Goal: Information Seeking & Learning: Learn about a topic

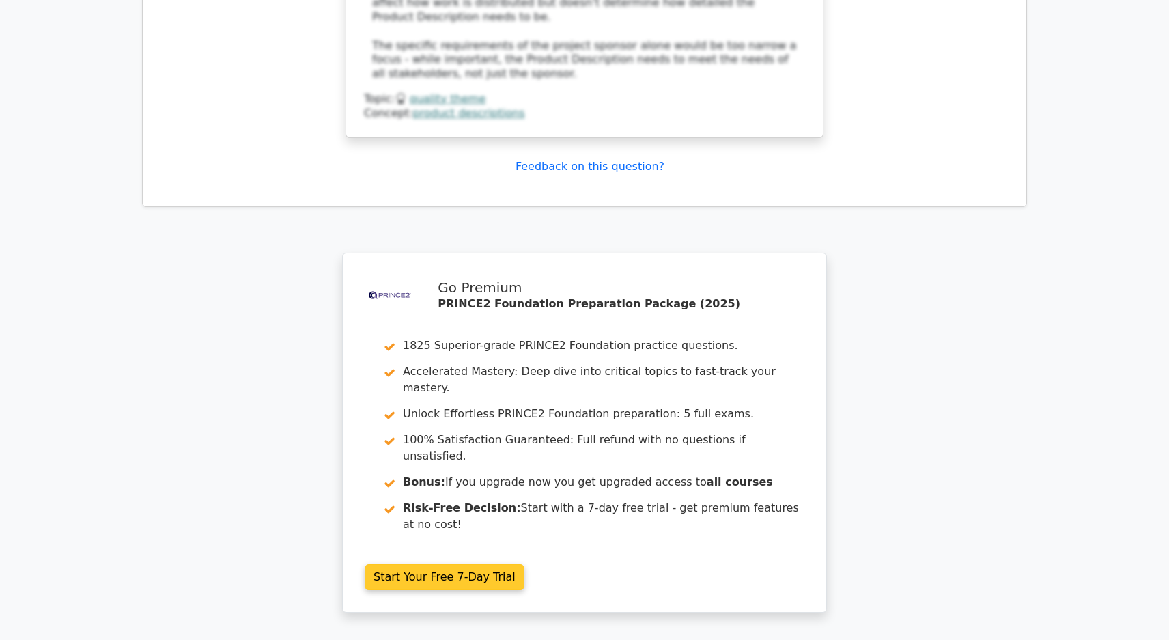
scroll to position [3428, 0]
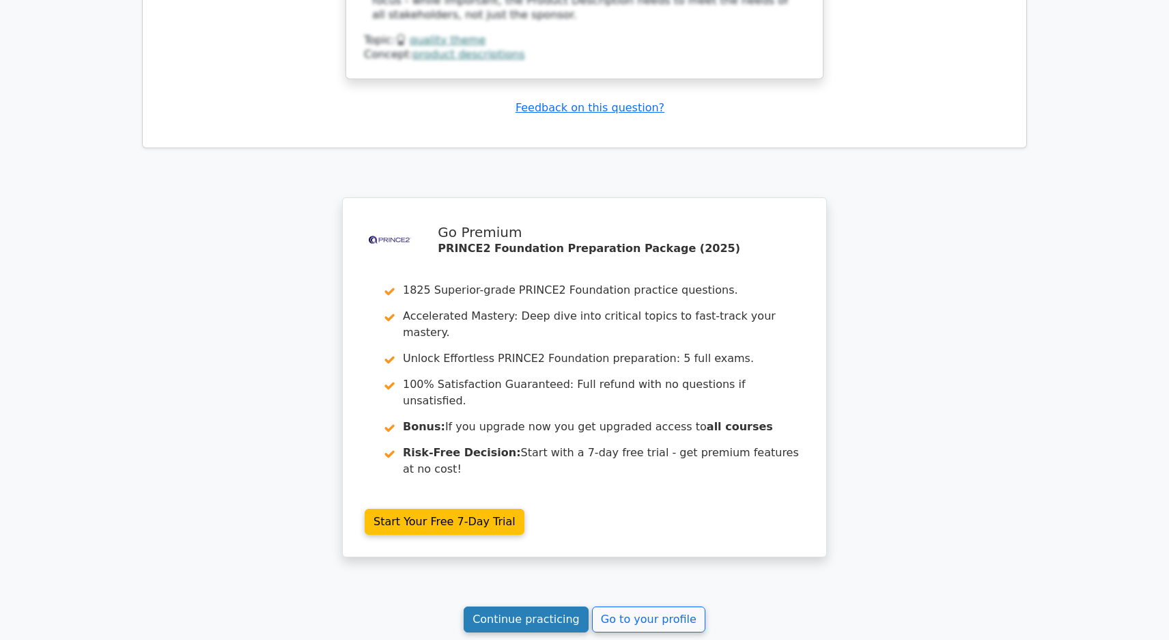
click at [556, 607] on link "Continue practicing" at bounding box center [526, 620] width 125 height 26
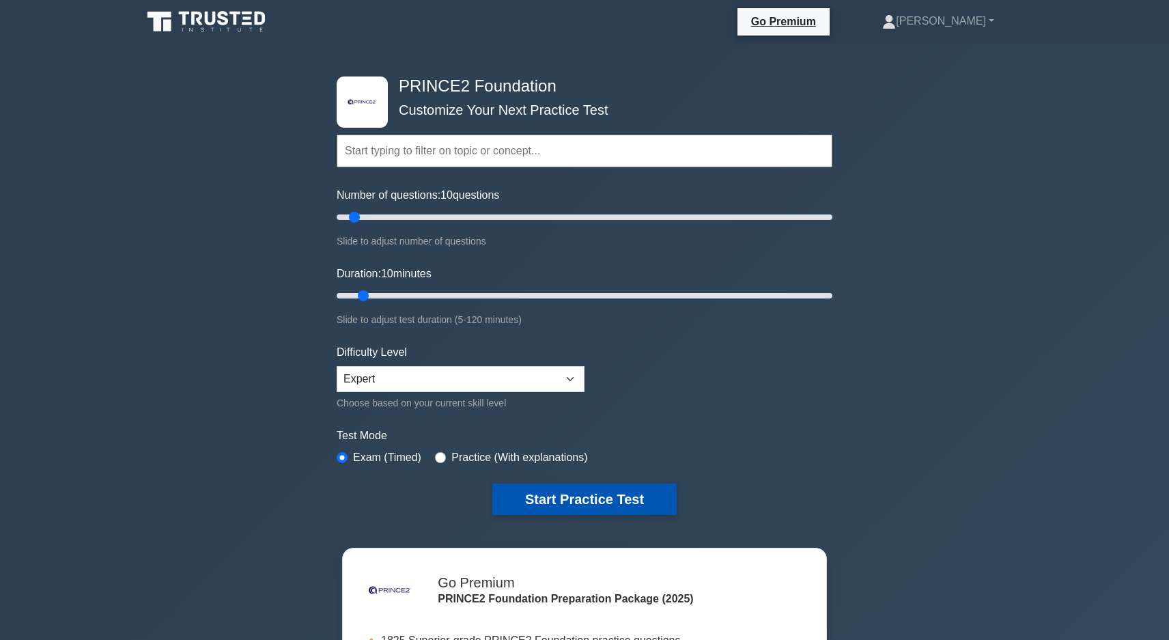
click at [527, 495] on button "Start Practice Test" at bounding box center [585, 499] width 184 height 31
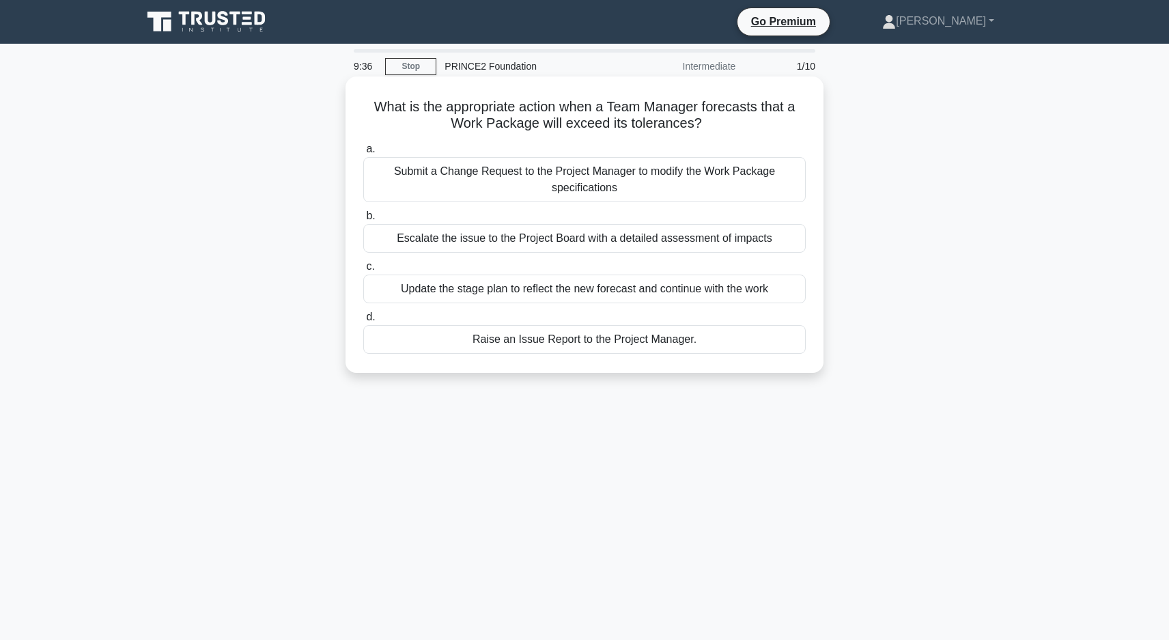
click at [578, 342] on div "Raise an Issue Report to the Project Manager." at bounding box center [584, 339] width 443 height 29
click at [363, 322] on input "d. Raise an Issue Report to the Project Manager." at bounding box center [363, 317] width 0 height 9
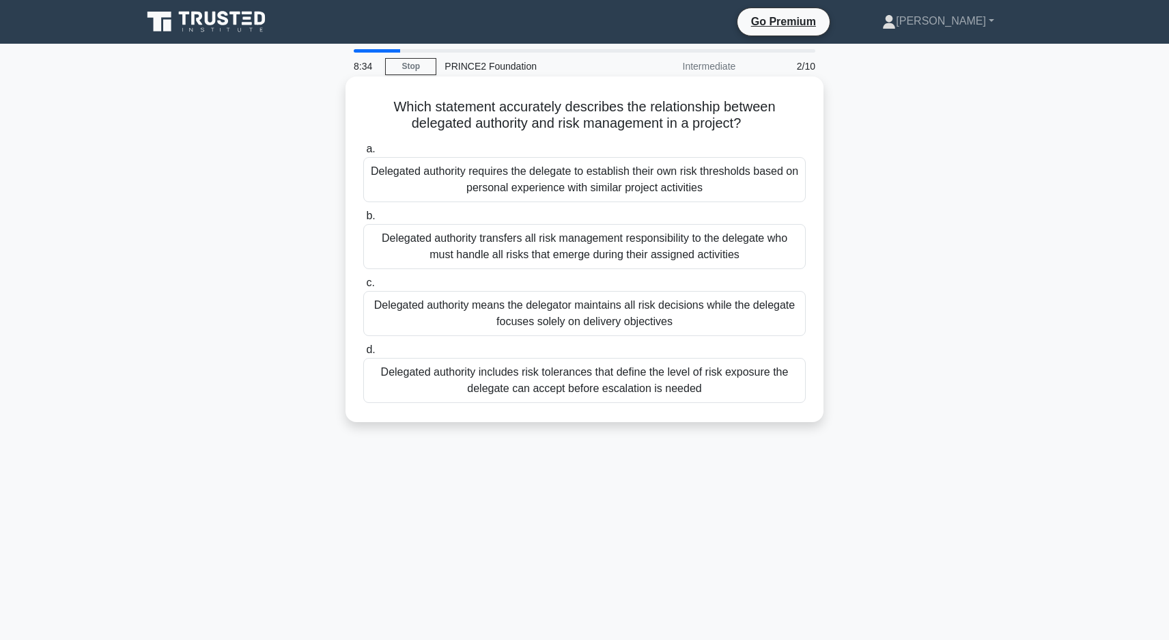
click at [596, 390] on div "Delegated authority includes risk tolerances that define the level of risk expo…" at bounding box center [584, 380] width 443 height 45
click at [363, 355] on input "d. Delegated authority includes risk tolerances that define the level of risk e…" at bounding box center [363, 350] width 0 height 9
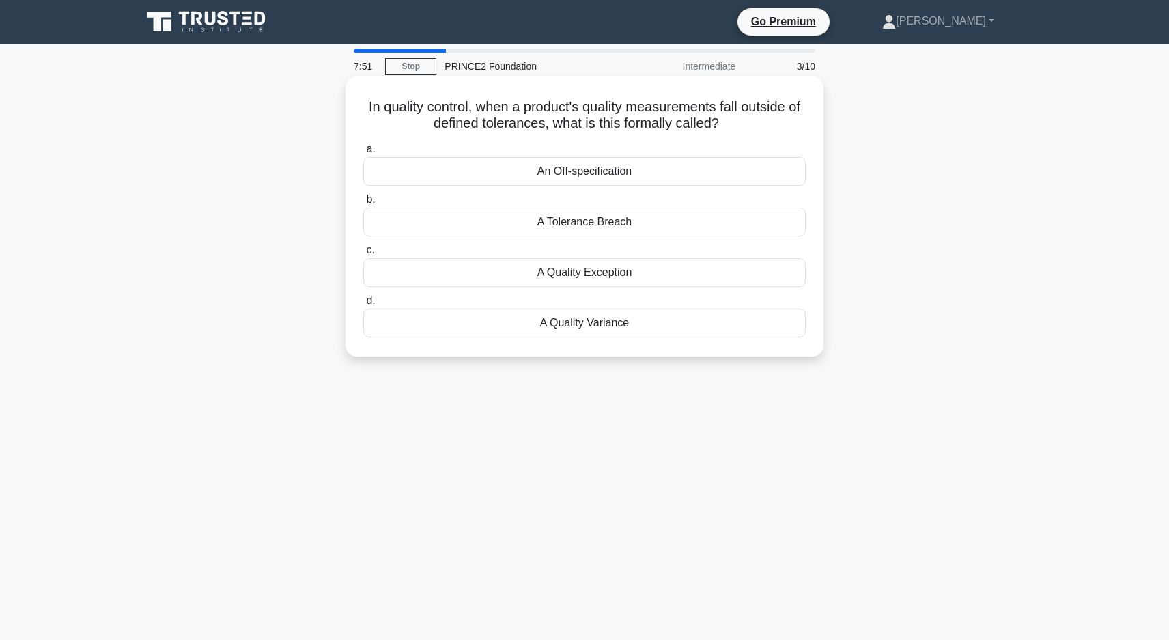
click at [595, 225] on div "A Tolerance Breach" at bounding box center [584, 222] width 443 height 29
click at [363, 204] on input "b. A Tolerance Breach" at bounding box center [363, 199] width 0 height 9
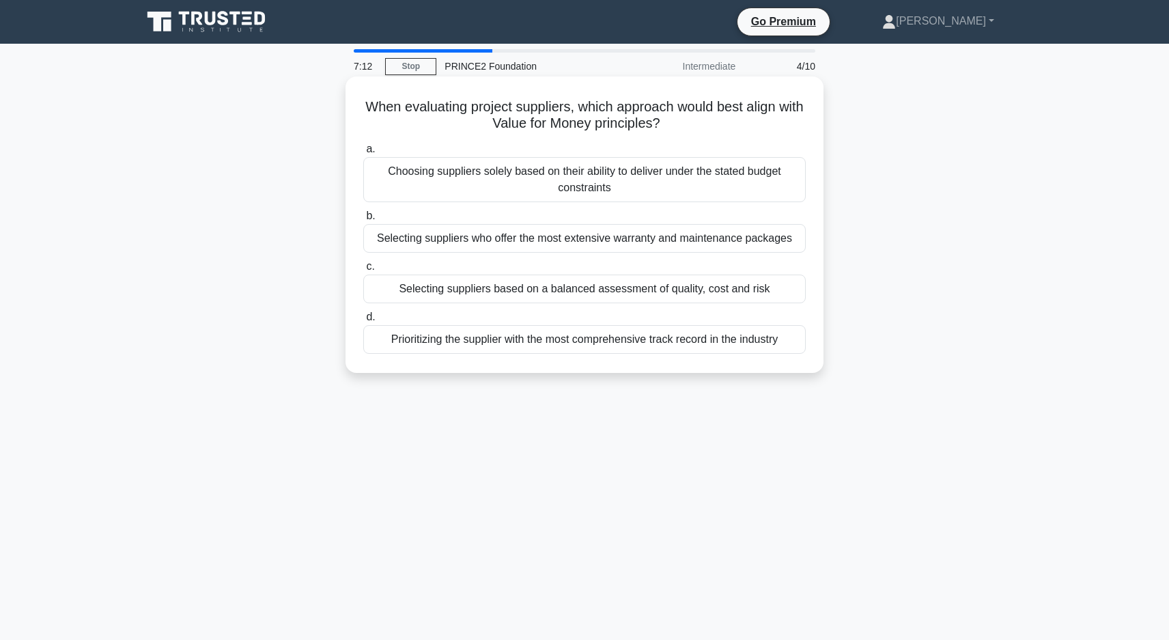
click at [643, 288] on div "Selecting suppliers based on a balanced assessment of quality, cost and risk" at bounding box center [584, 289] width 443 height 29
click at [363, 271] on input "c. Selecting suppliers based on a balanced assessment of quality, cost and risk" at bounding box center [363, 266] width 0 height 9
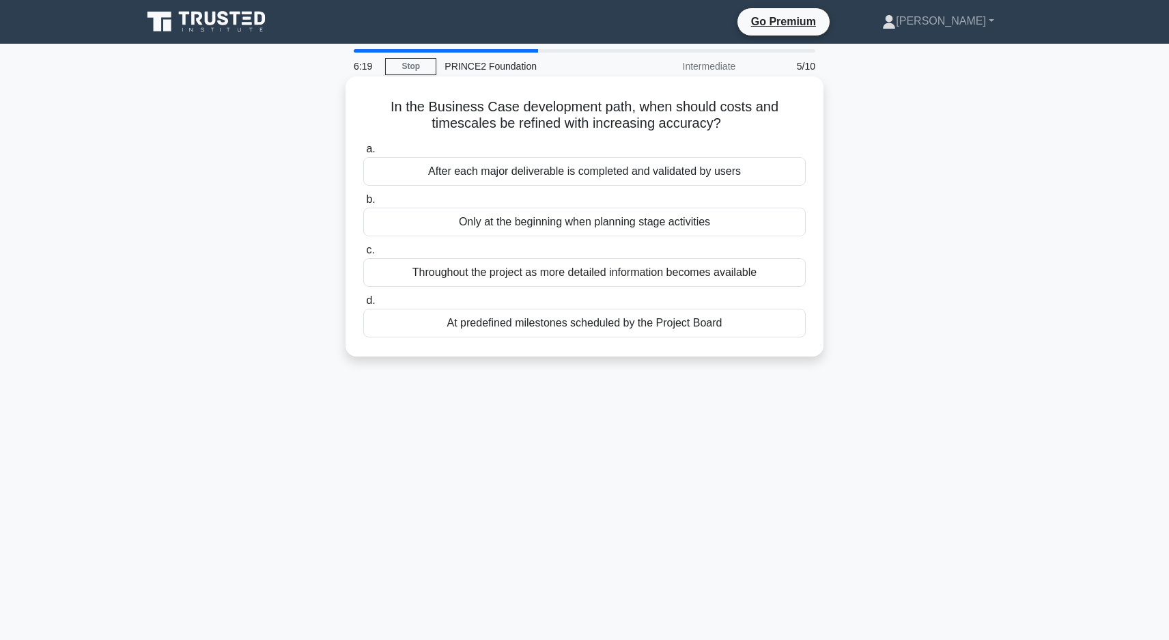
click at [593, 323] on div "At predefined milestones scheduled by the Project Board" at bounding box center [584, 323] width 443 height 29
click at [363, 305] on input "d. At predefined milestones scheduled by the Project Board" at bounding box center [363, 300] width 0 height 9
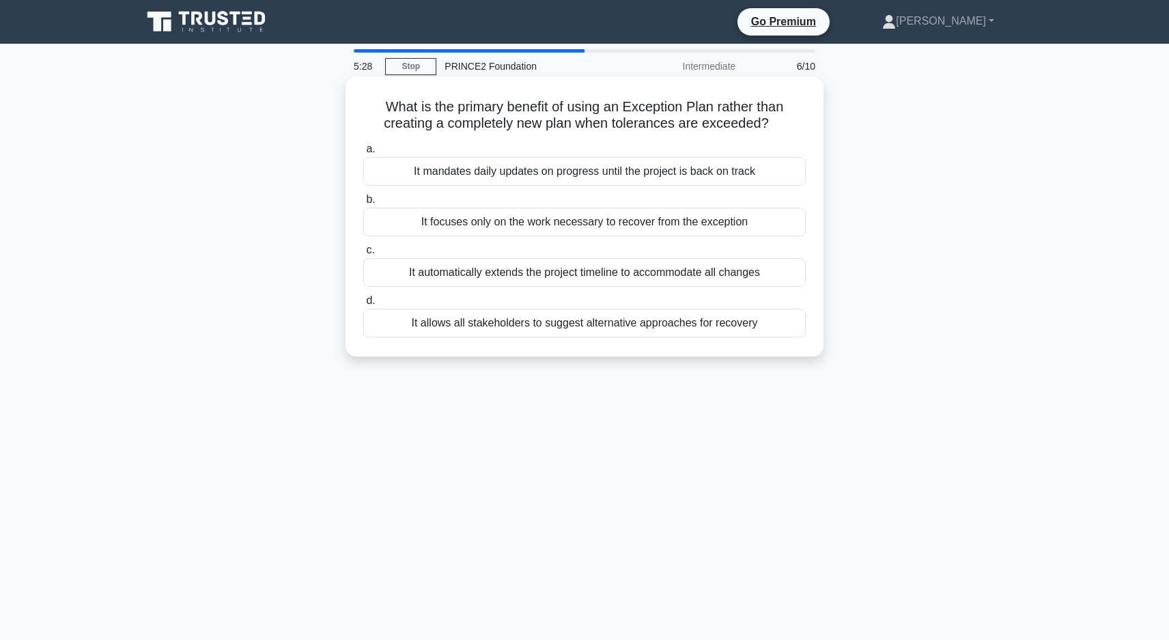
click at [755, 327] on div "It allows all stakeholders to suggest alternative approaches for recovery" at bounding box center [584, 323] width 443 height 29
click at [363, 305] on input "d. It allows all stakeholders to suggest alternative approaches for recovery" at bounding box center [363, 300] width 0 height 9
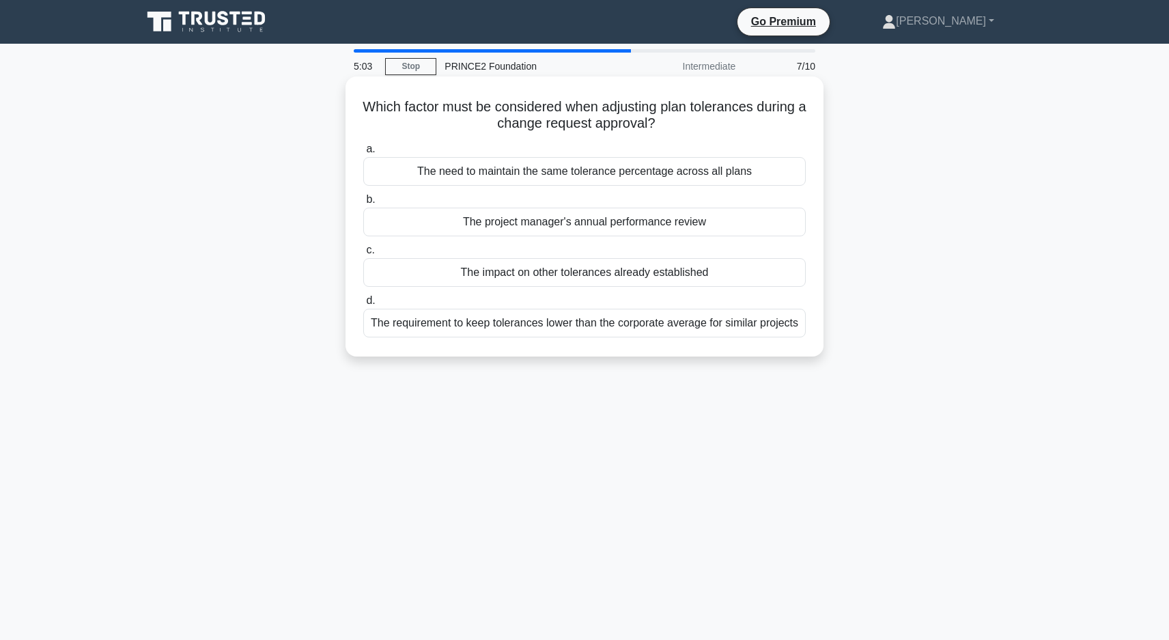
click at [632, 276] on div "The impact on other tolerances already established" at bounding box center [584, 272] width 443 height 29
click at [363, 255] on input "c. The impact on other tolerances already established" at bounding box center [363, 250] width 0 height 9
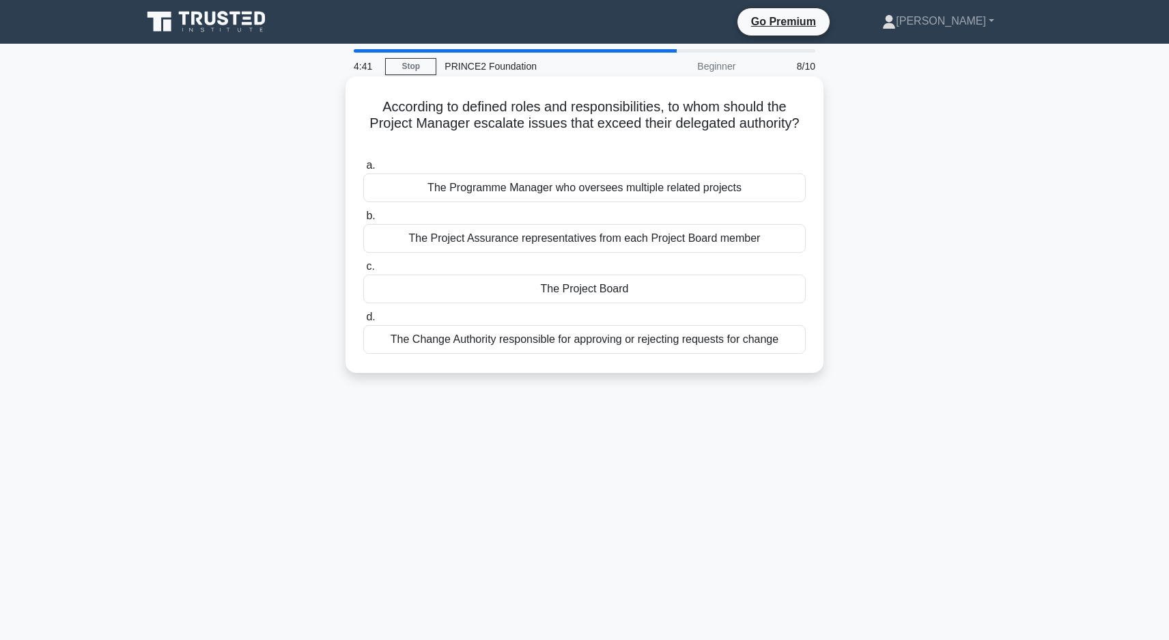
click at [572, 286] on div "The Project Board" at bounding box center [584, 289] width 443 height 29
click at [363, 271] on input "c. The Project Board" at bounding box center [363, 266] width 0 height 9
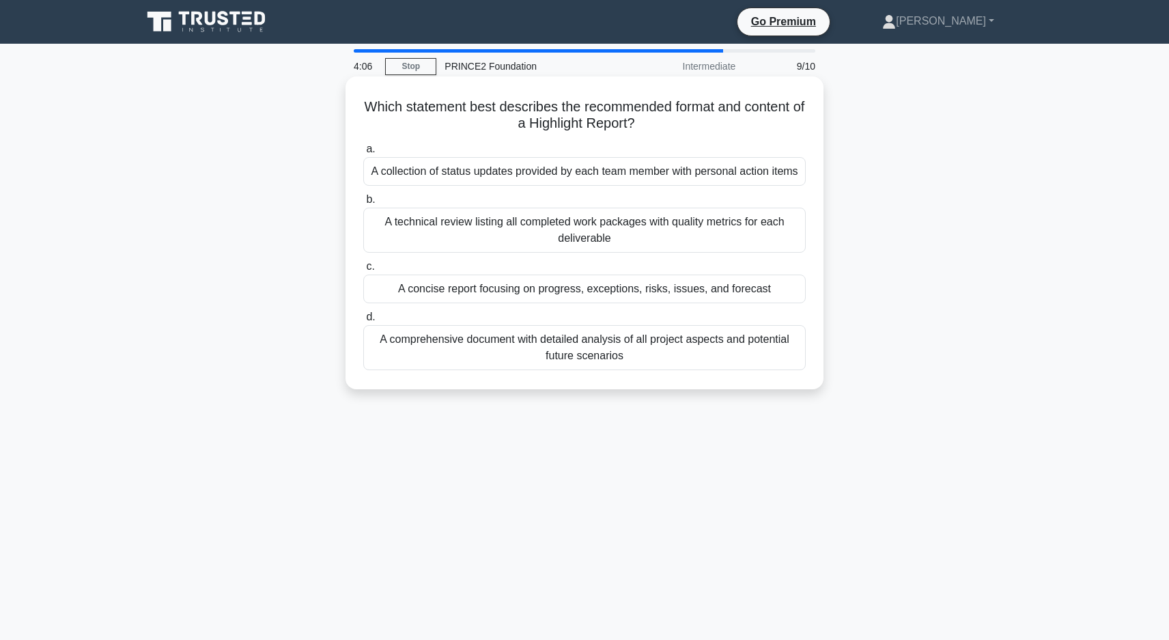
click at [635, 292] on div "A concise report focusing on progress, exceptions, risks, issues, and forecast" at bounding box center [584, 289] width 443 height 29
click at [363, 271] on input "c. A concise report focusing on progress, exceptions, risks, issues, and foreca…" at bounding box center [363, 266] width 0 height 9
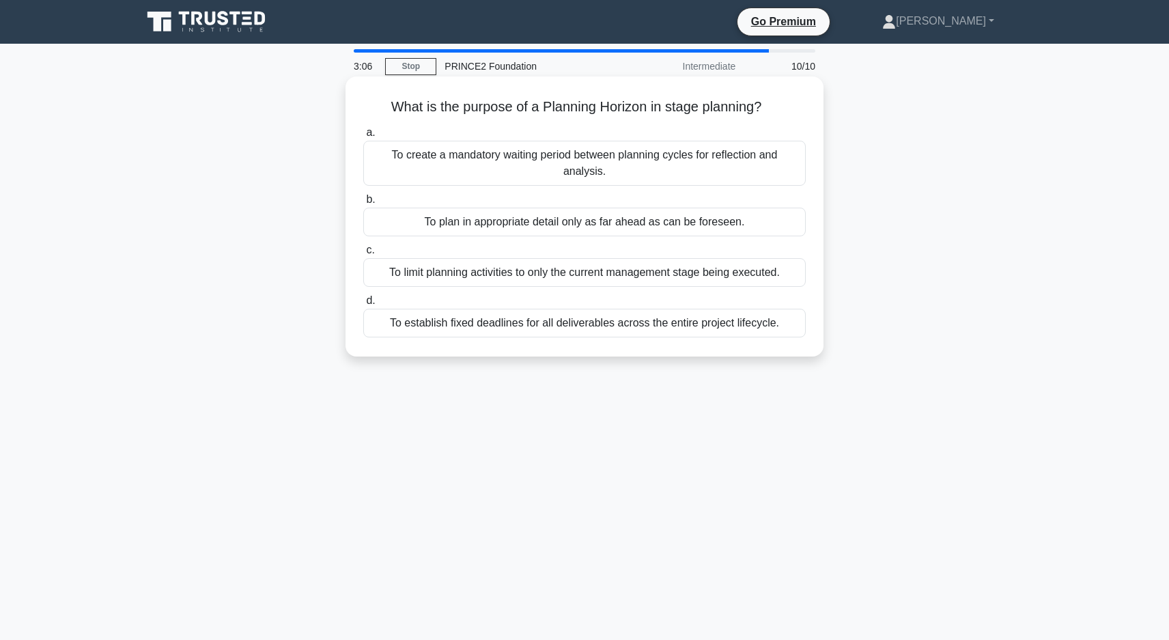
click at [664, 211] on div "To plan in appropriate detail only as far ahead as can be foreseen." at bounding box center [584, 222] width 443 height 29
click at [363, 204] on input "b. To plan in appropriate detail only as far ahead as can be foreseen." at bounding box center [363, 199] width 0 height 9
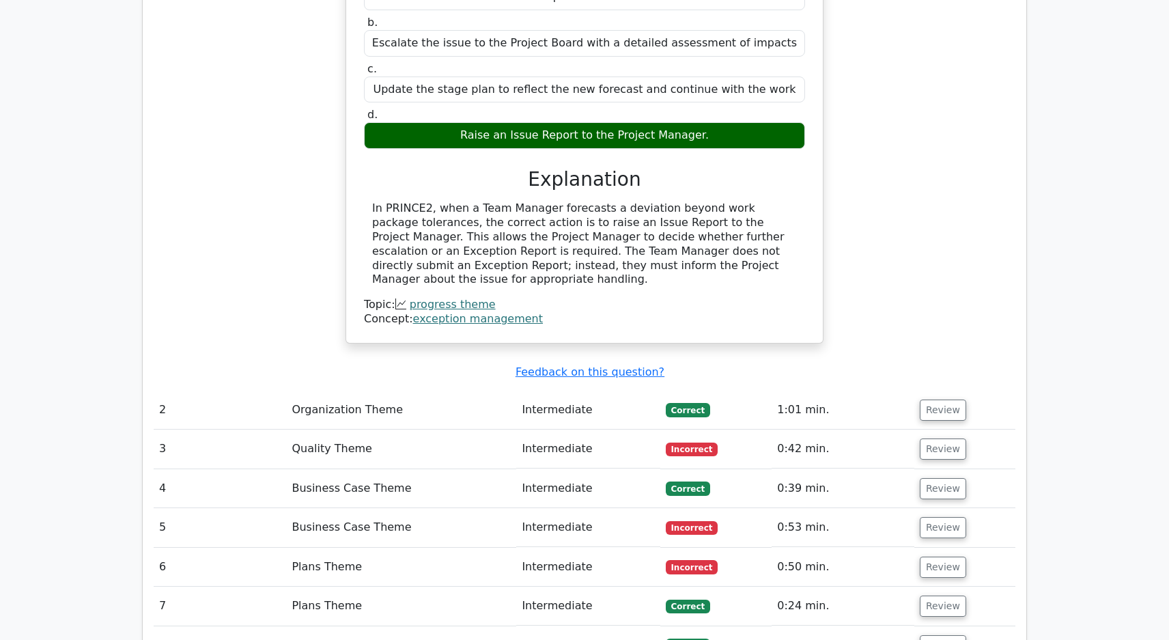
scroll to position [1298, 0]
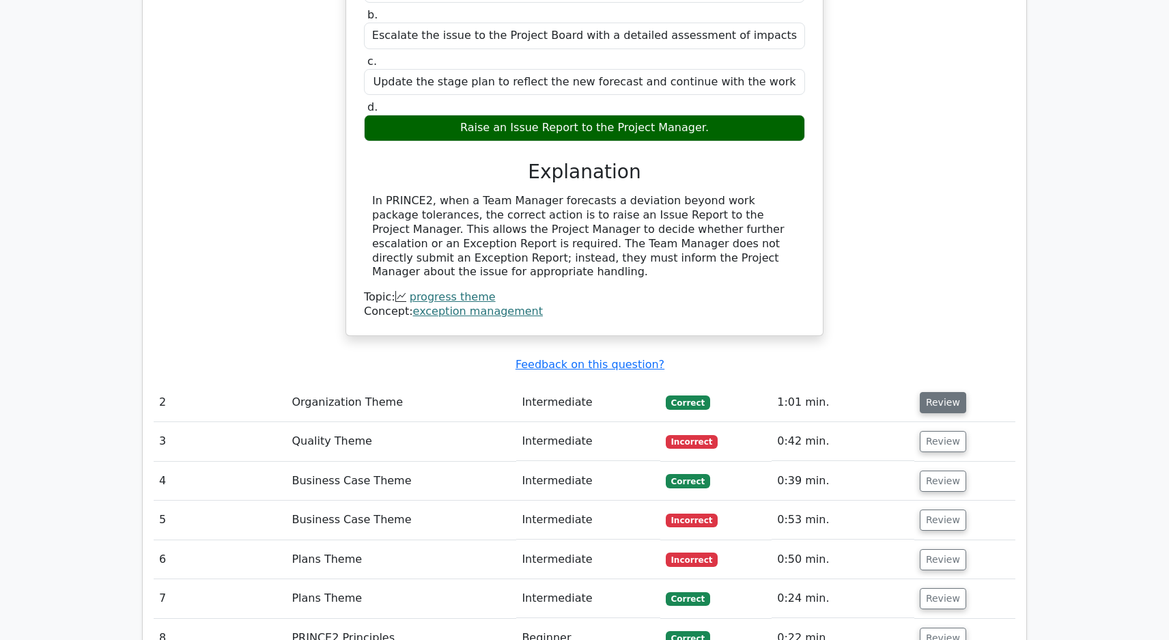
click at [926, 392] on button "Review" at bounding box center [943, 402] width 46 height 21
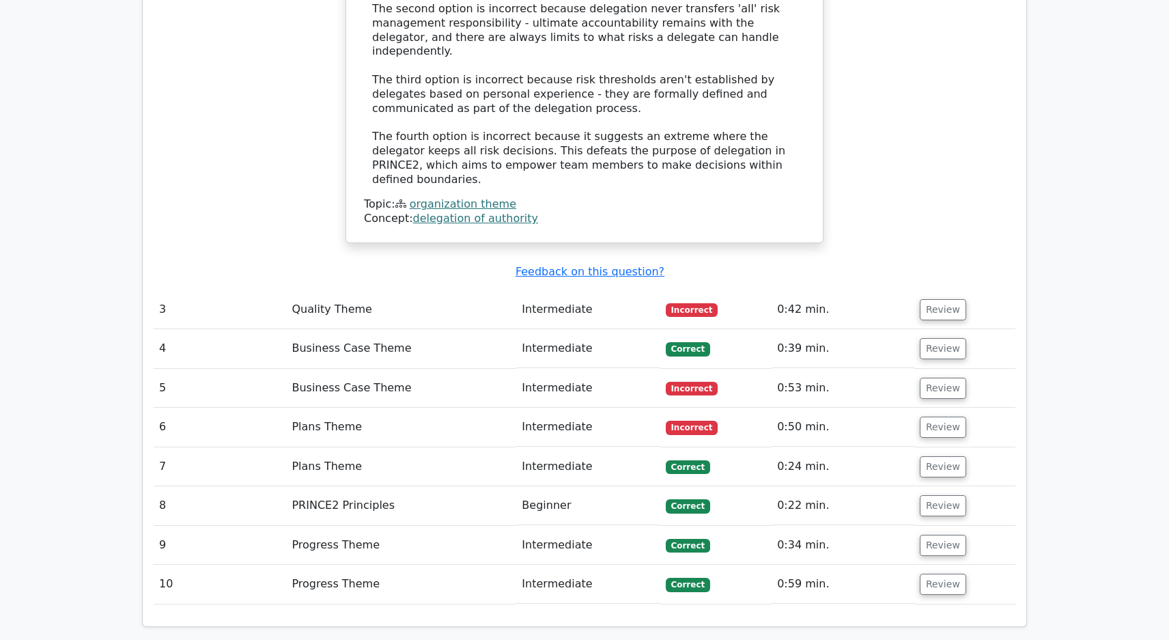
scroll to position [2254, 0]
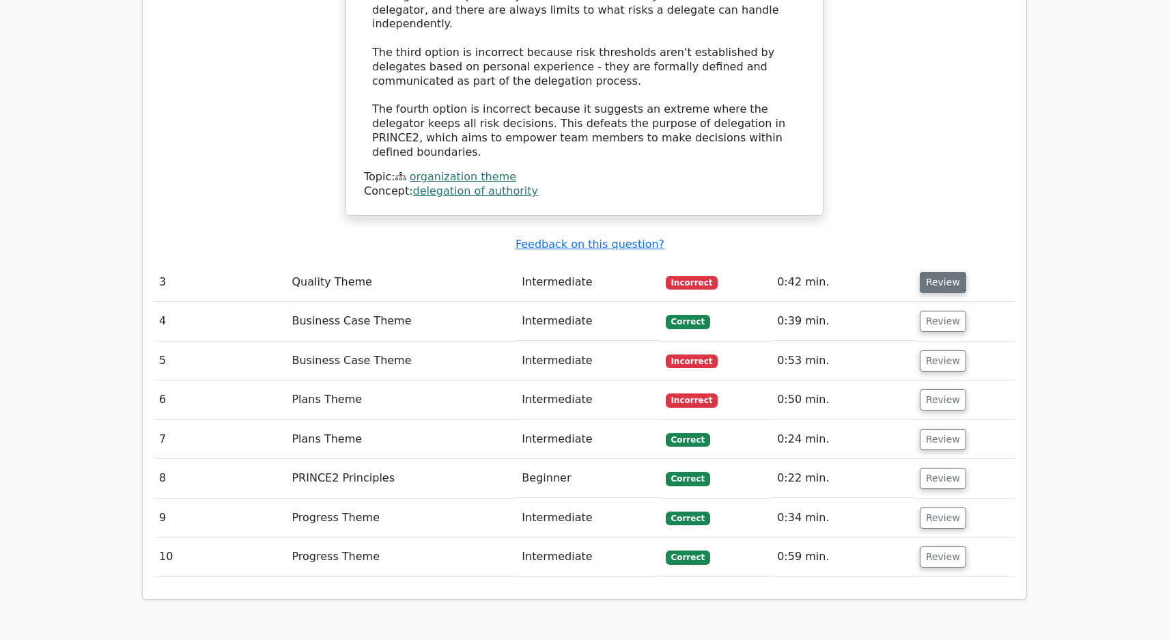
click at [941, 272] on button "Review" at bounding box center [943, 282] width 46 height 21
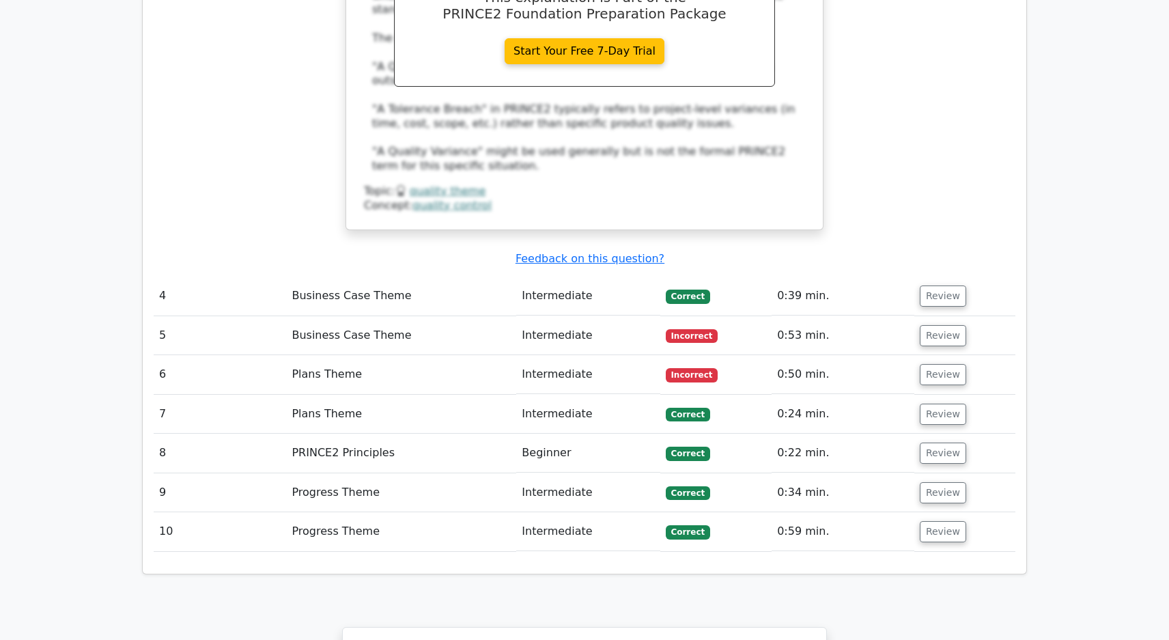
scroll to position [2732, 0]
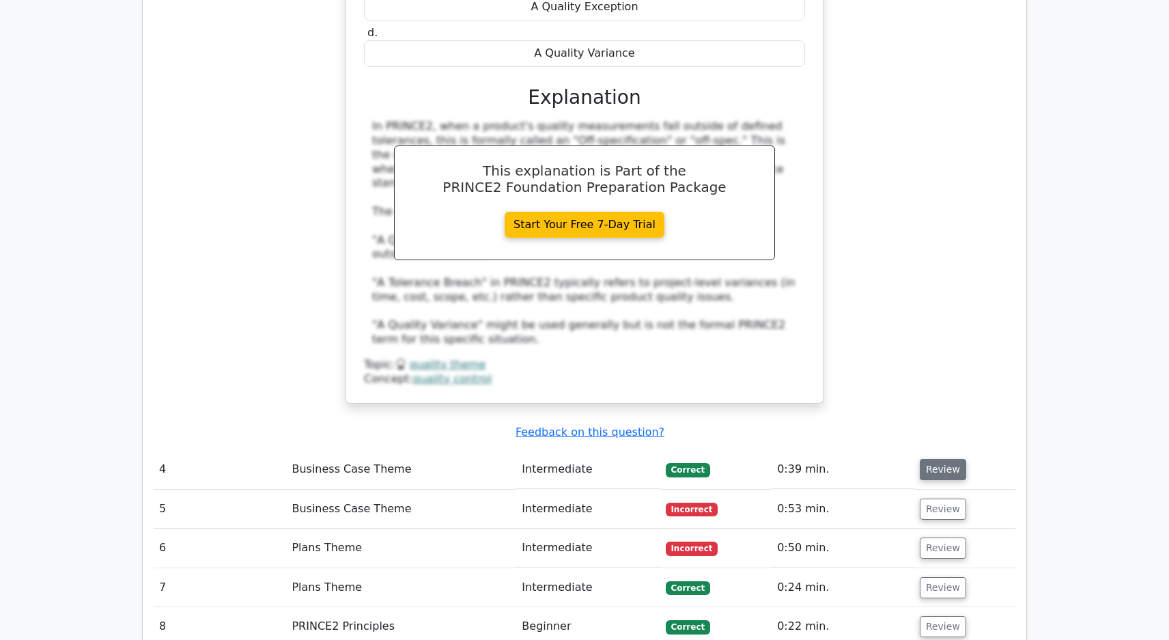
click at [946, 459] on button "Review" at bounding box center [943, 469] width 46 height 21
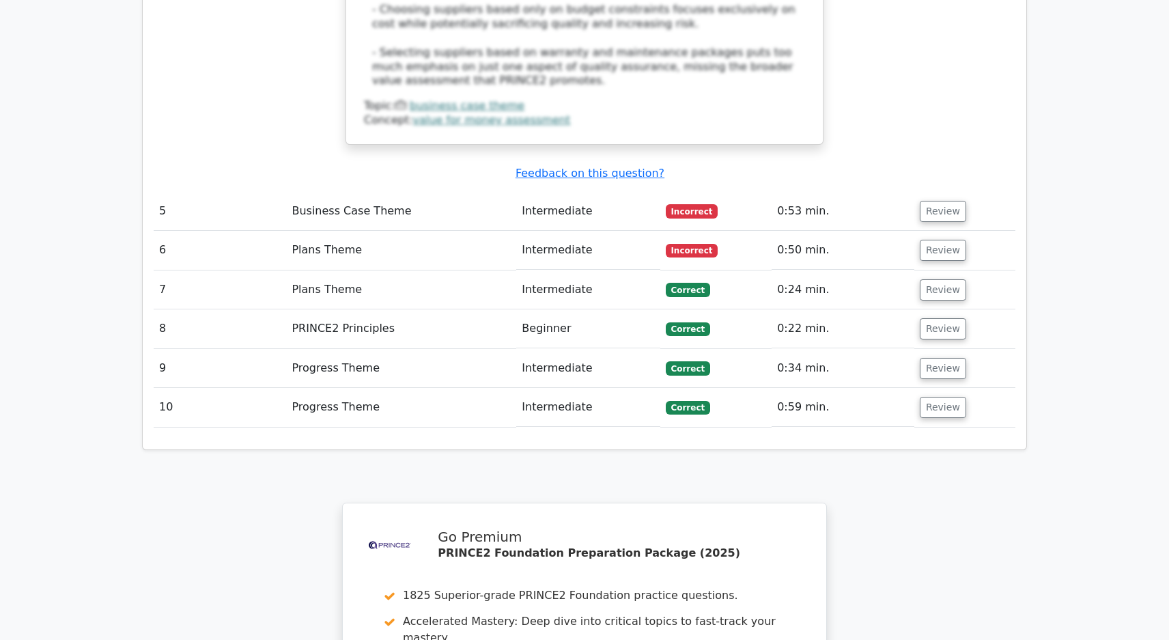
scroll to position [3757, 0]
click at [943, 200] on button "Review" at bounding box center [943, 210] width 46 height 21
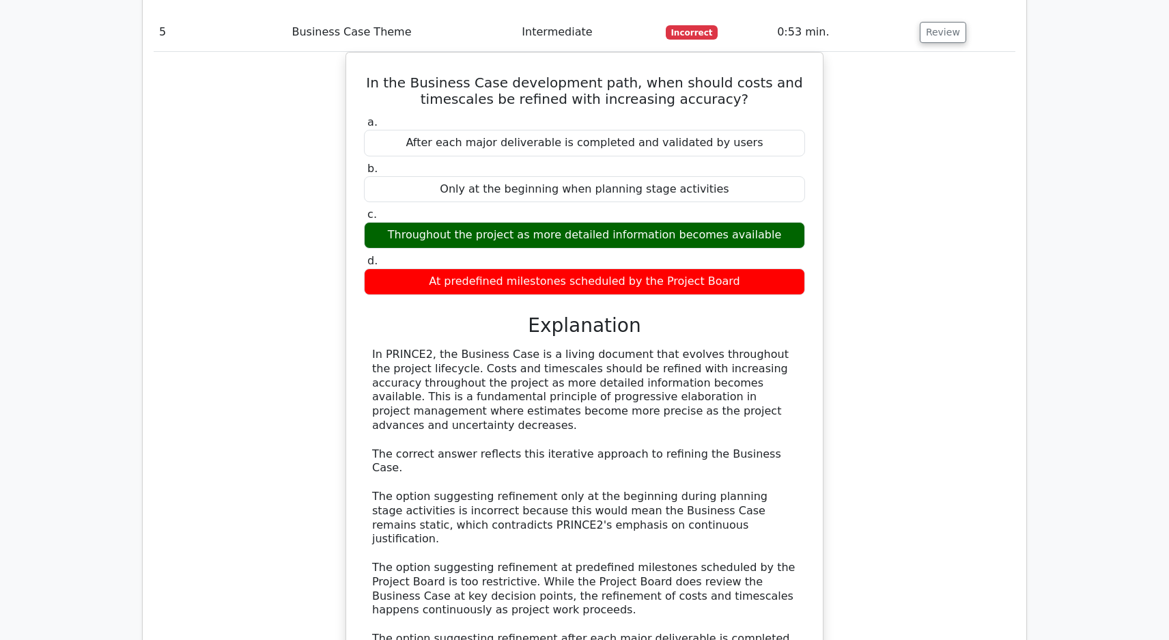
scroll to position [4167, 0]
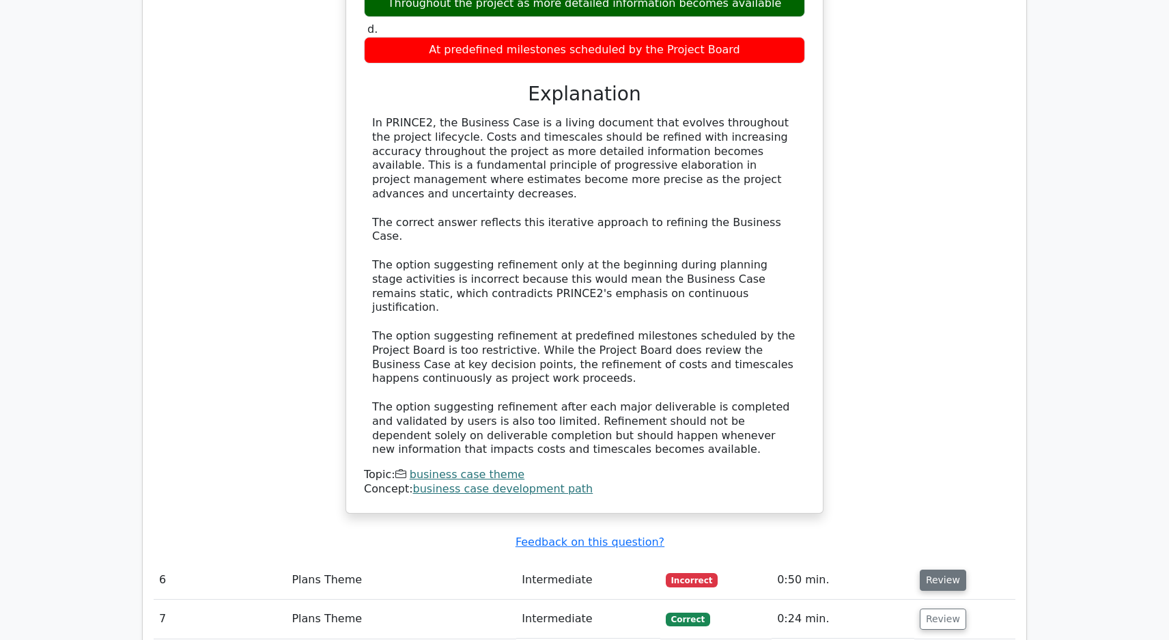
click at [931, 570] on button "Review" at bounding box center [943, 580] width 46 height 21
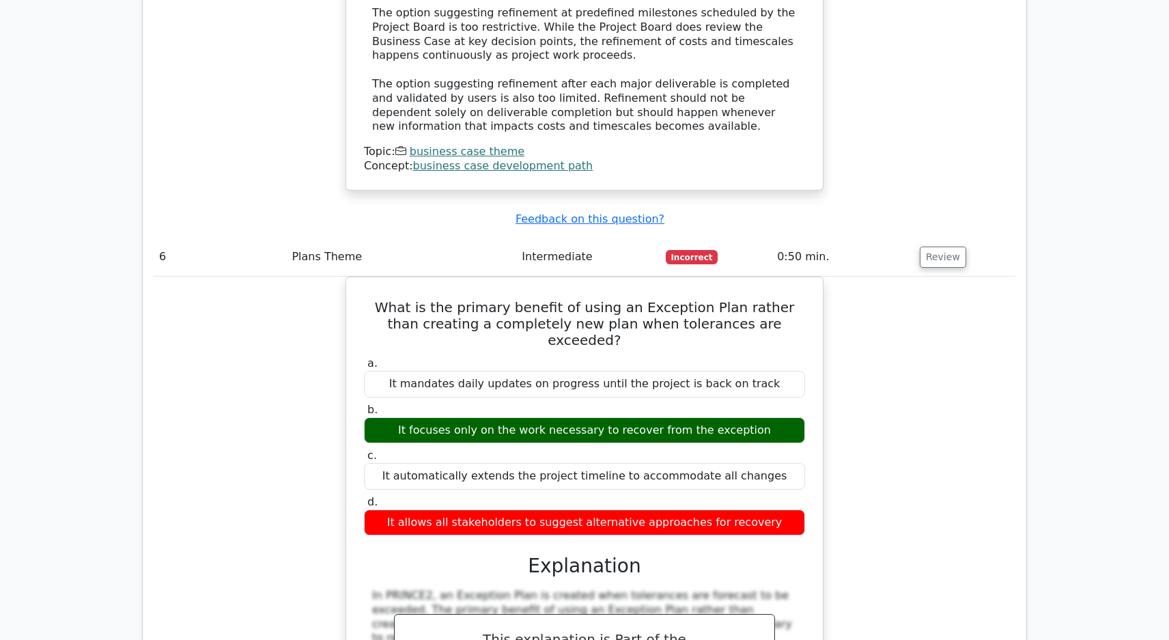
scroll to position [4782, 0]
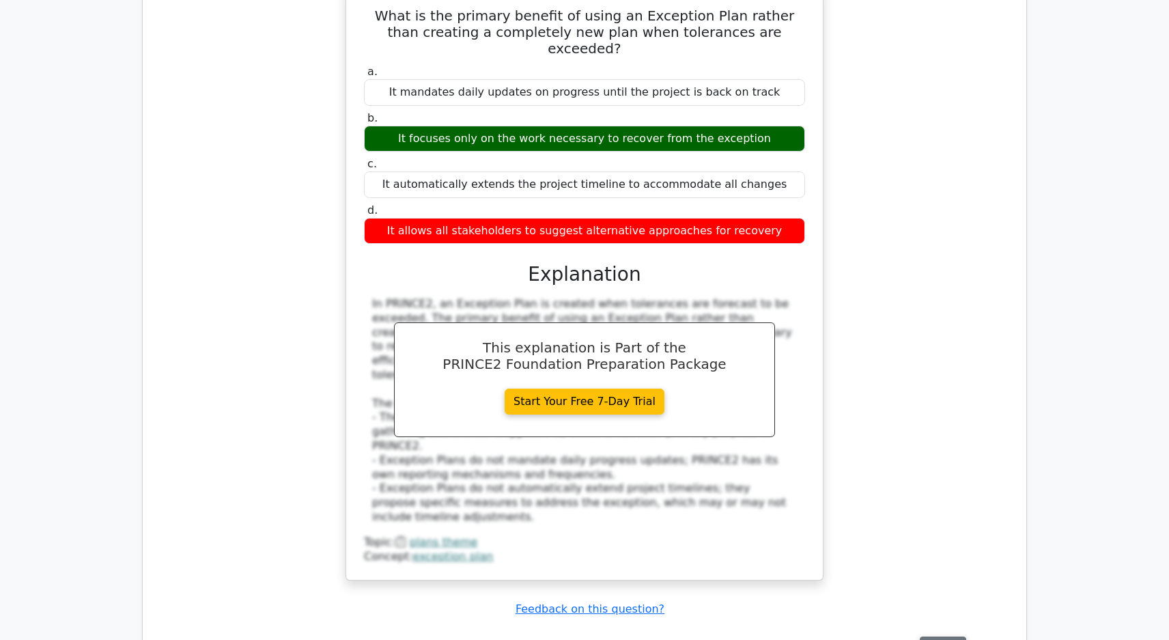
click at [942, 637] on button "Review" at bounding box center [943, 647] width 46 height 21
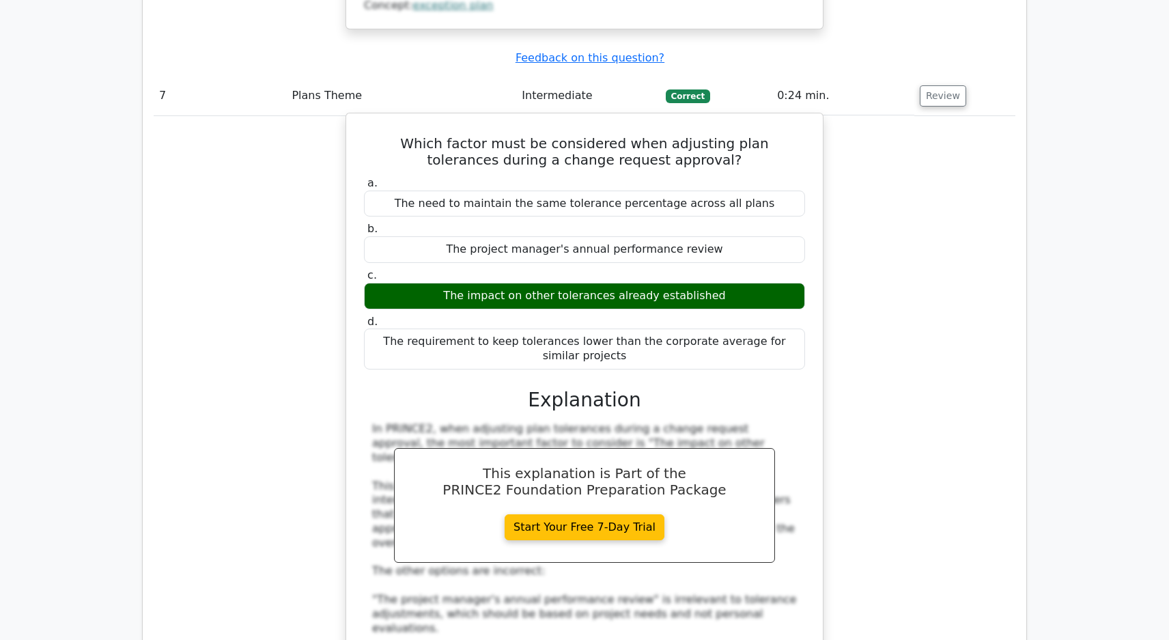
scroll to position [5465, 0]
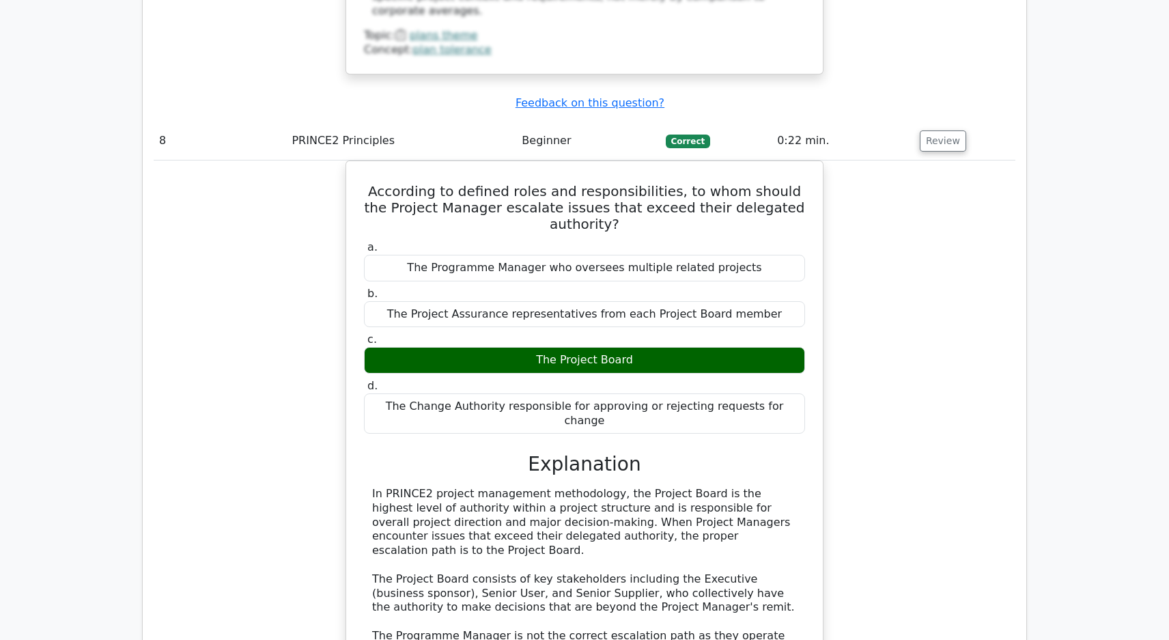
scroll to position [6353, 0]
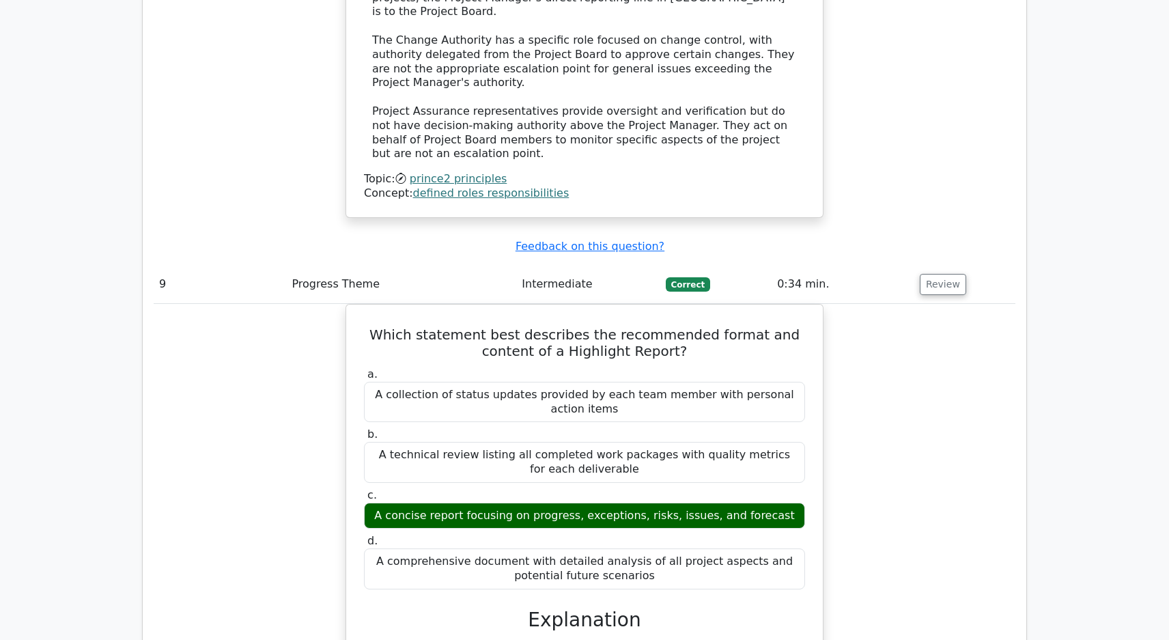
scroll to position [6694, 0]
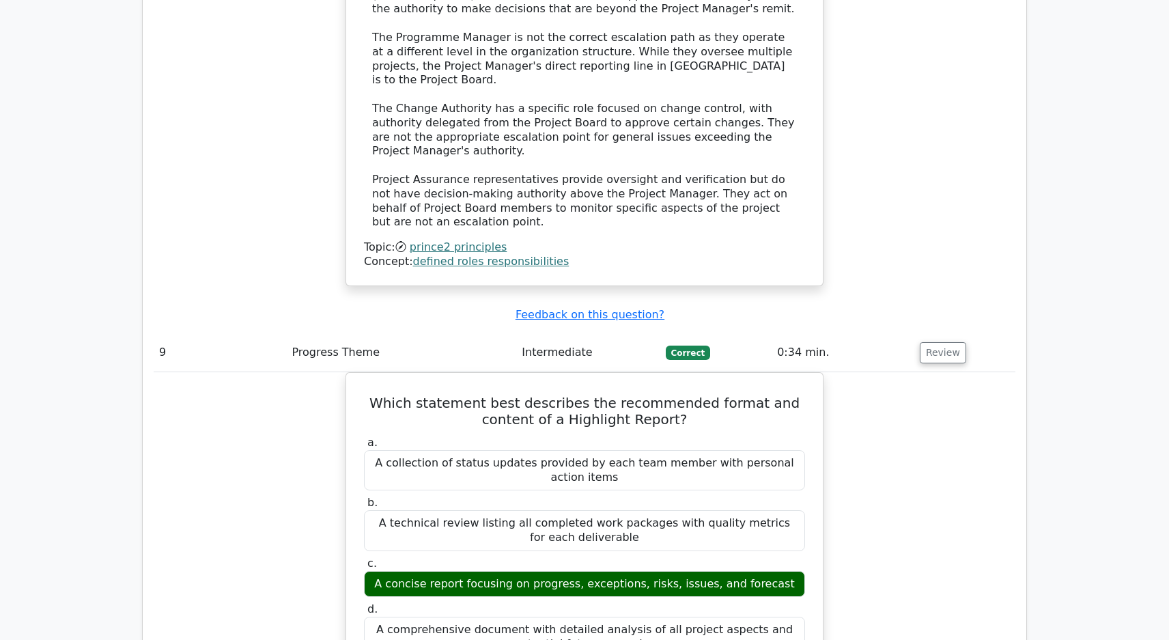
drag, startPoint x: 947, startPoint y: 576, endPoint x: 945, endPoint y: 562, distance: 13.8
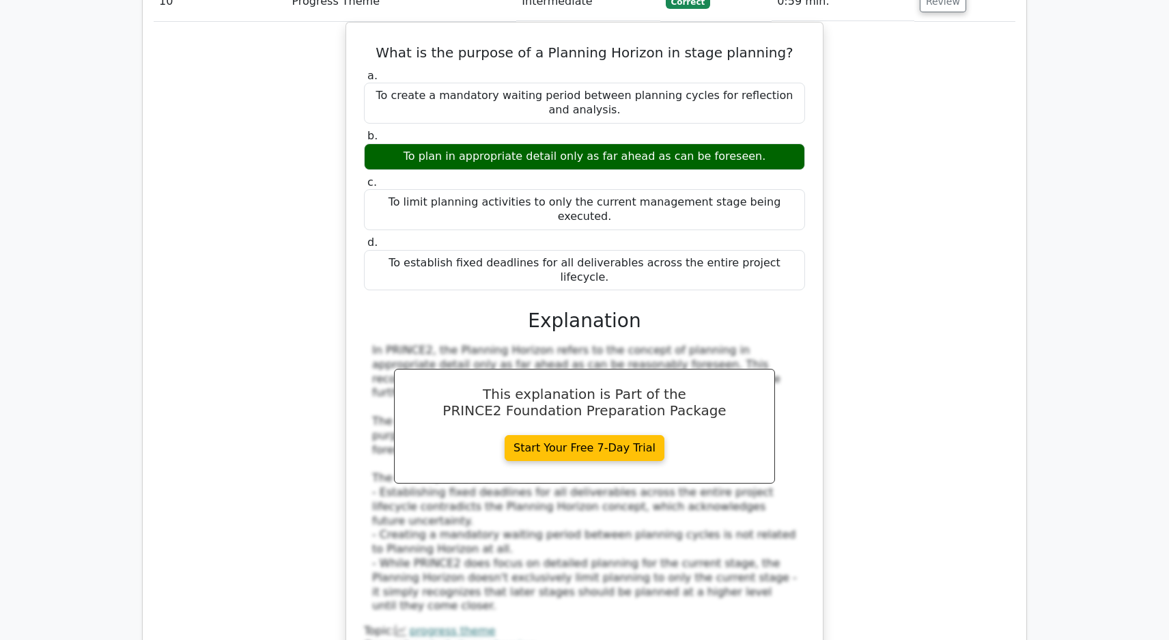
scroll to position [7945, 0]
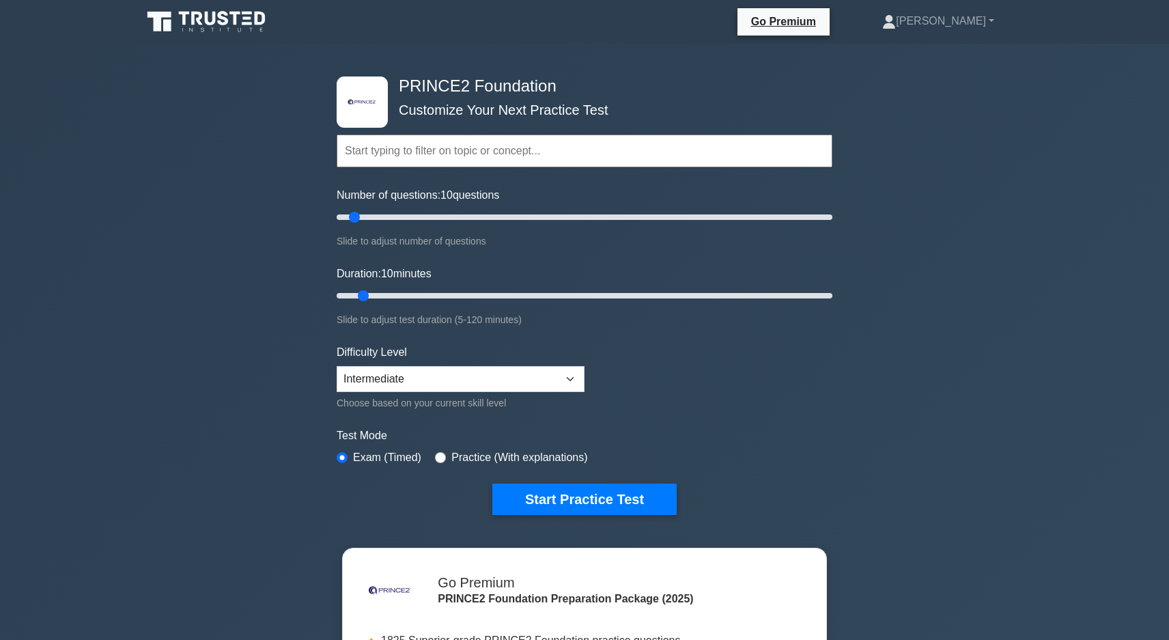
click at [146, 219] on div ".st0{fill-rule:evenodd;clip-rule:evenodd;fill:#000041;} .st1{fill-rule:evenodd;…" at bounding box center [584, 461] width 1169 height 834
click at [952, 25] on link "[PERSON_NAME]" at bounding box center [939, 21] width 178 height 27
click at [947, 50] on link "Profile" at bounding box center [904, 53] width 108 height 22
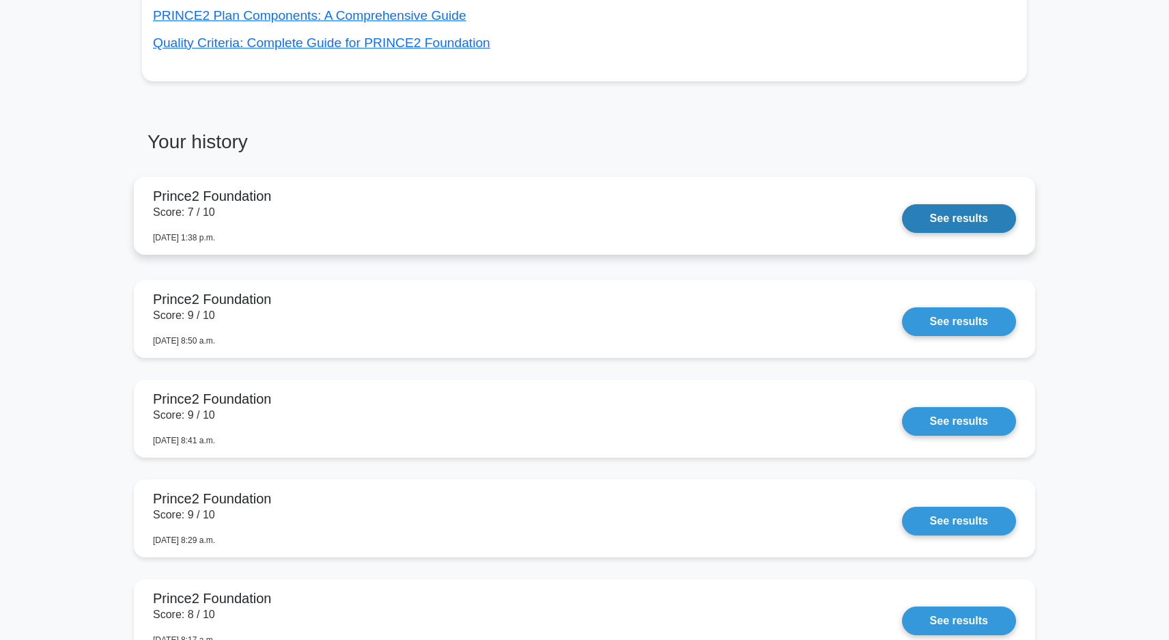
scroll to position [683, 0]
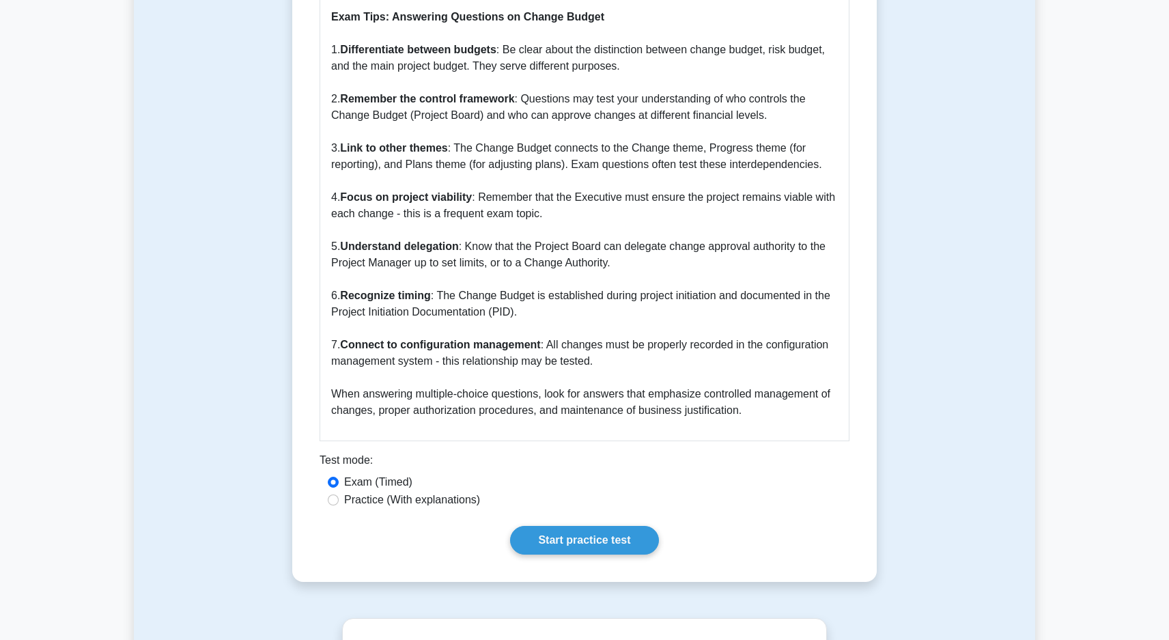
scroll to position [1298, 0]
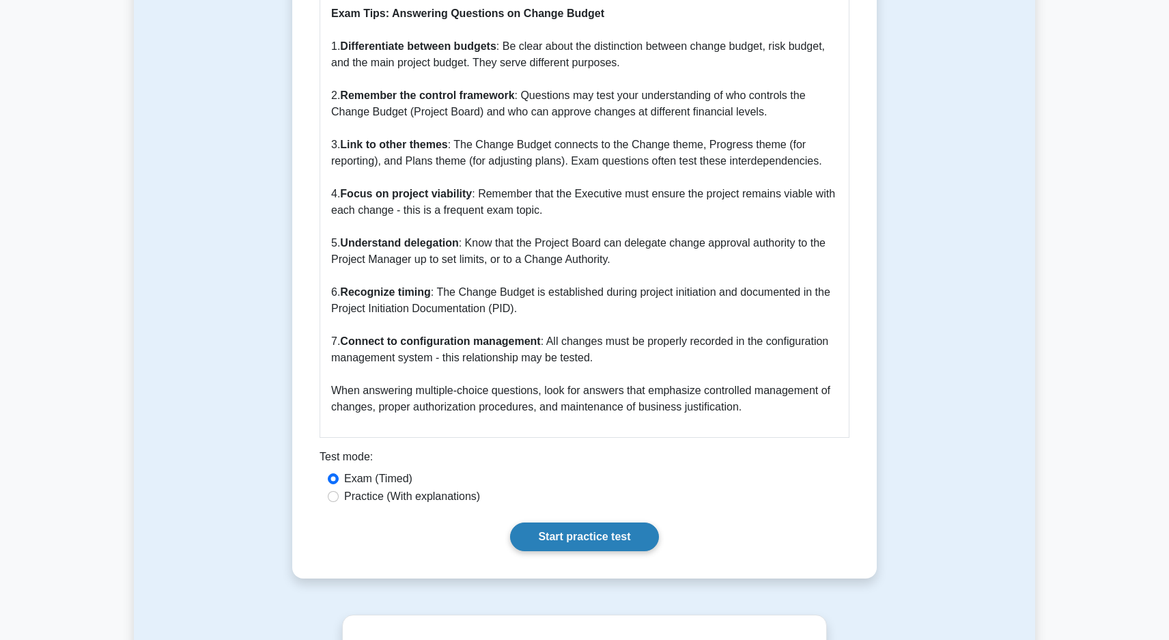
click at [543, 523] on link "Start practice test" at bounding box center [584, 537] width 148 height 29
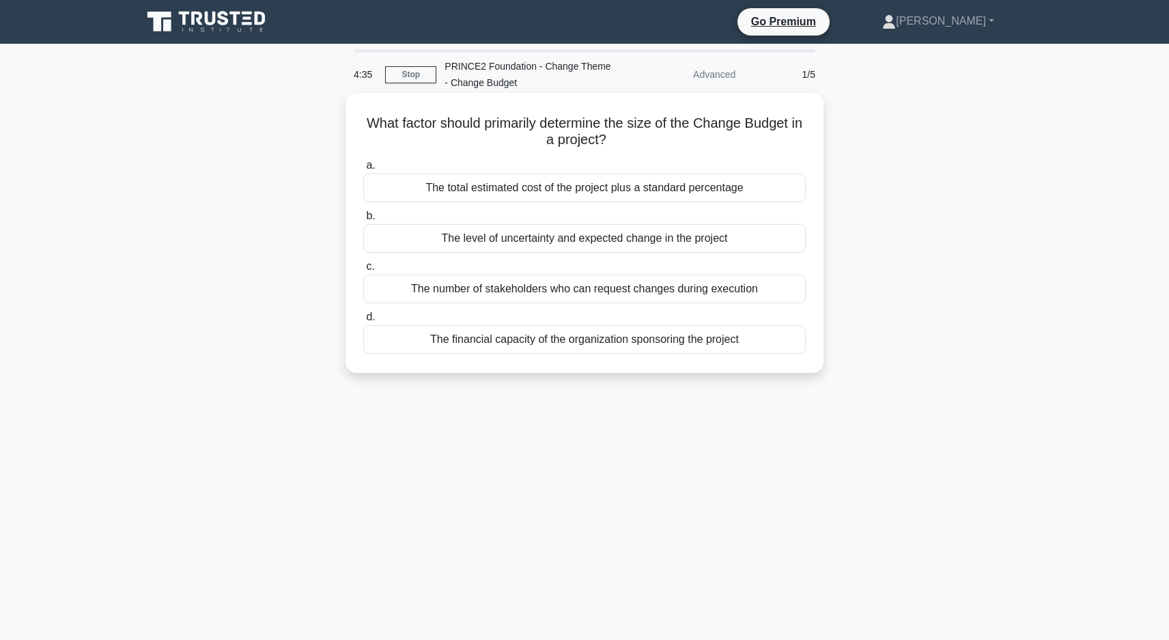
click at [493, 240] on div "The level of uncertainty and expected change in the project" at bounding box center [584, 238] width 443 height 29
click at [363, 221] on input "b. The level of uncertainty and expected change in the project" at bounding box center [363, 216] width 0 height 9
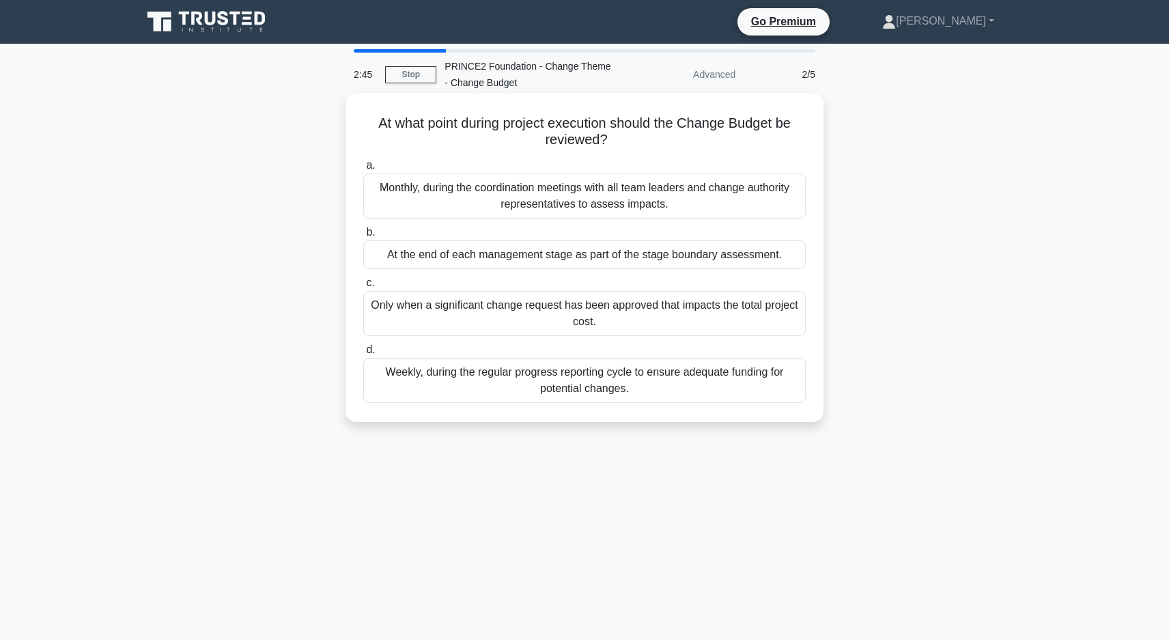
click at [695, 202] on div "Monthly, during the coordination meetings with all team leaders and change auth…" at bounding box center [584, 196] width 443 height 45
click at [363, 170] on input "a. Monthly, during the coordination meetings with all team leaders and change a…" at bounding box center [363, 165] width 0 height 9
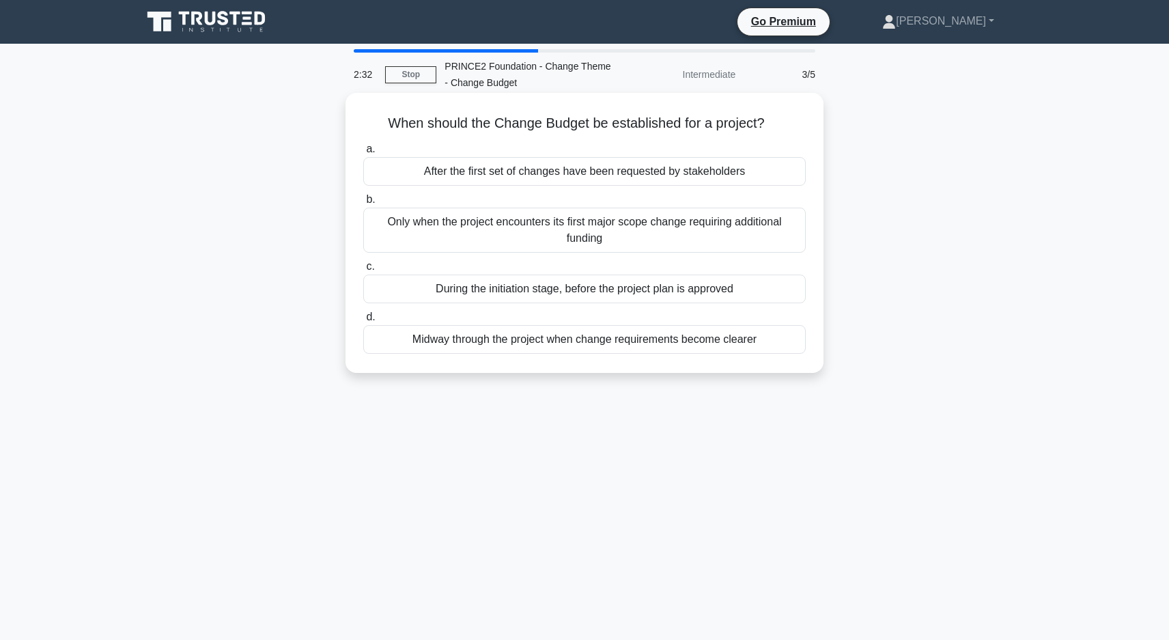
click at [691, 297] on div "During the initiation stage, before the project plan is approved" at bounding box center [584, 289] width 443 height 29
click at [363, 271] on input "c. During the initiation stage, before the project plan is approved" at bounding box center [363, 266] width 0 height 9
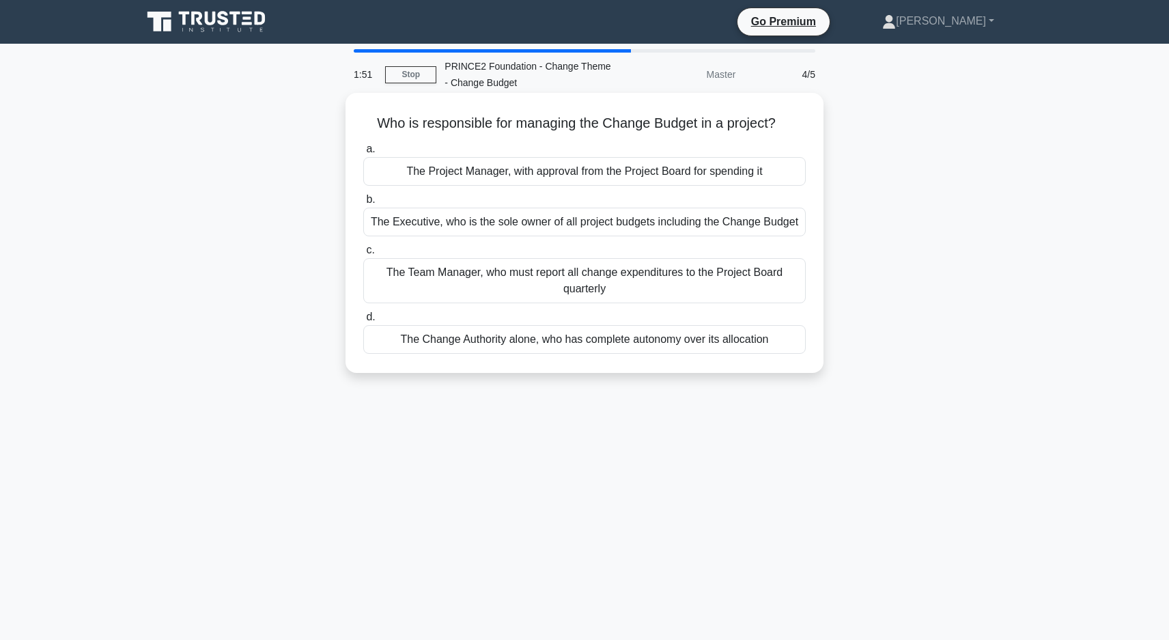
click at [686, 226] on div "The Executive, who is the sole owner of all project budgets including the Chang…" at bounding box center [584, 222] width 443 height 29
click at [363, 204] on input "b. The Executive, who is the sole owner of all project budgets including the Ch…" at bounding box center [363, 199] width 0 height 9
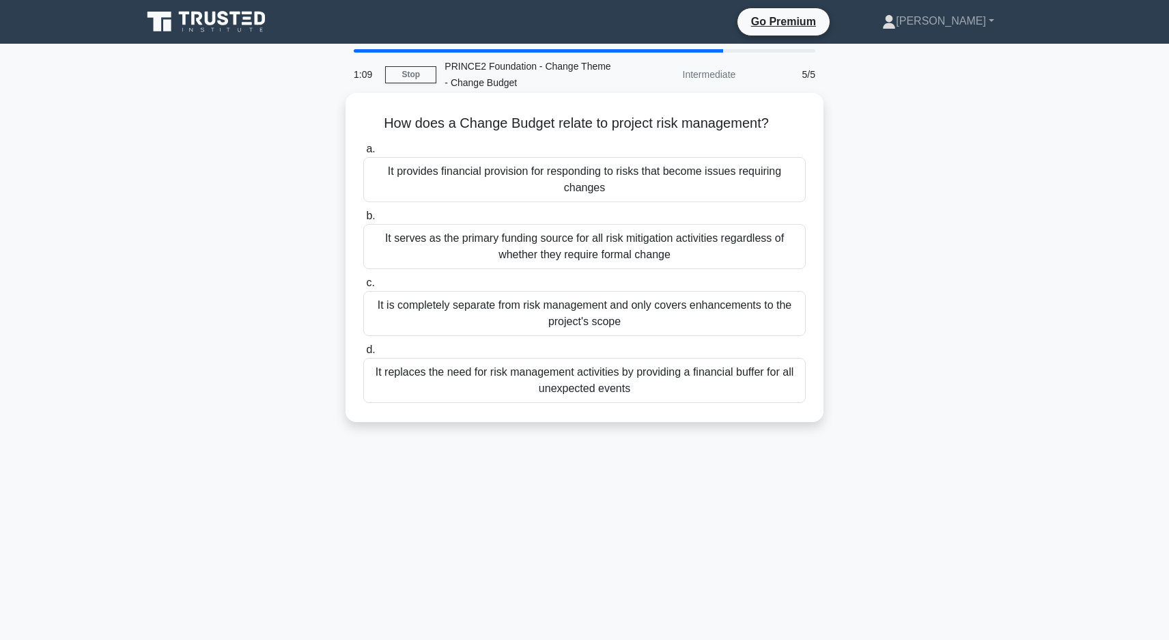
click at [630, 182] on div "It provides financial provision for responding to risks that become issues requ…" at bounding box center [584, 179] width 443 height 45
click at [363, 154] on input "a. It provides financial provision for responding to risks that become issues r…" at bounding box center [363, 149] width 0 height 9
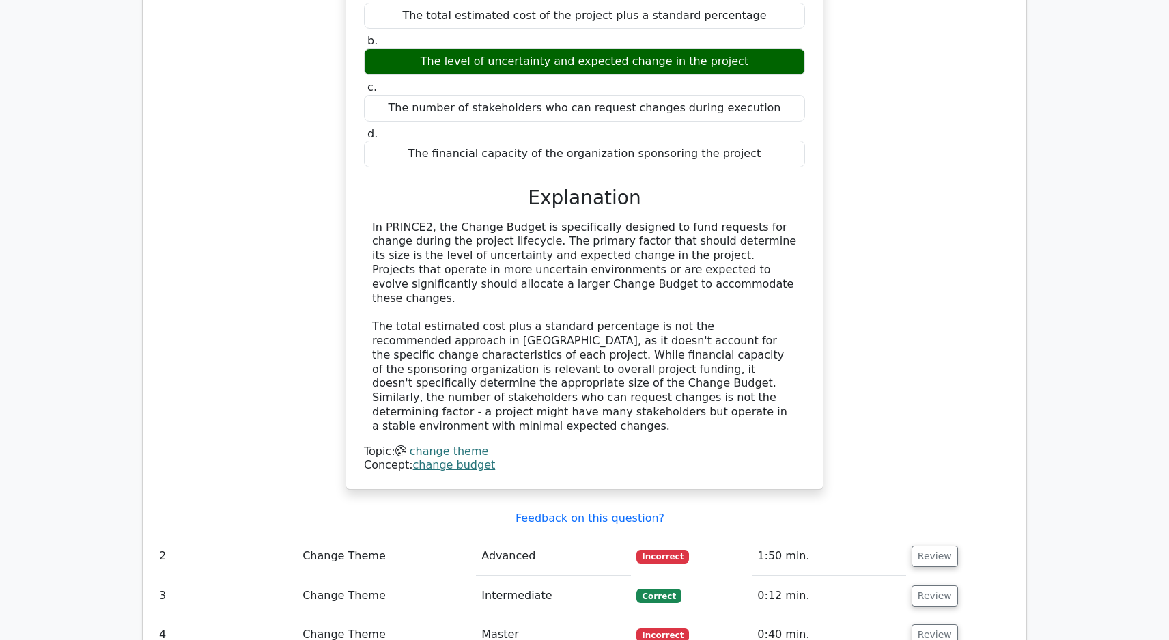
scroll to position [1366, 0]
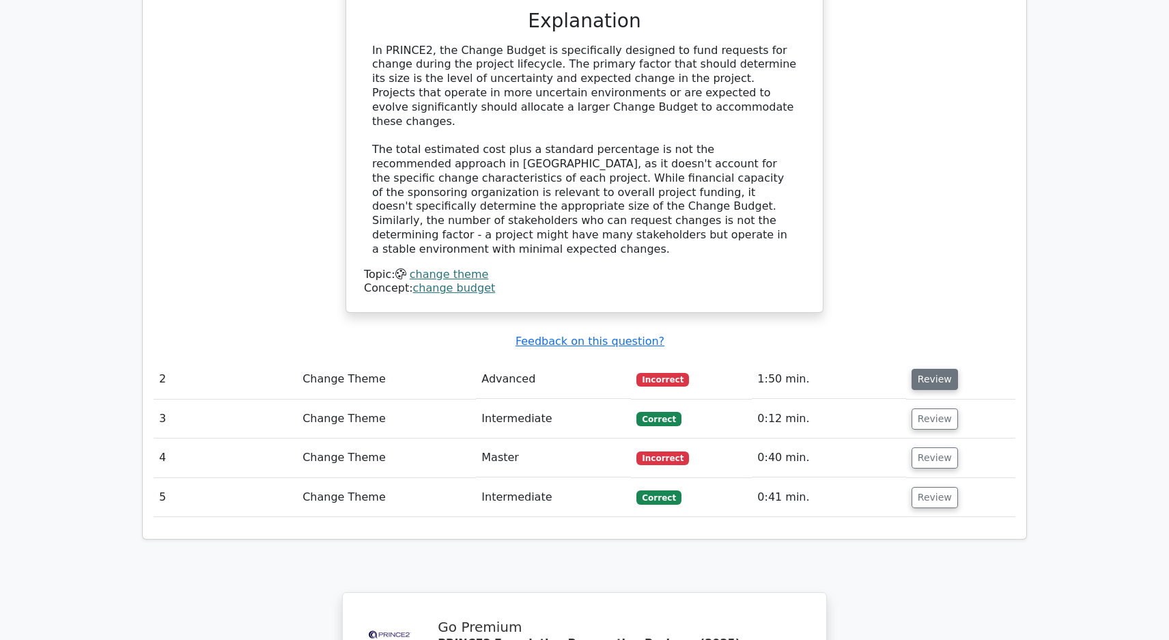
click at [934, 369] on button "Review" at bounding box center [935, 379] width 46 height 21
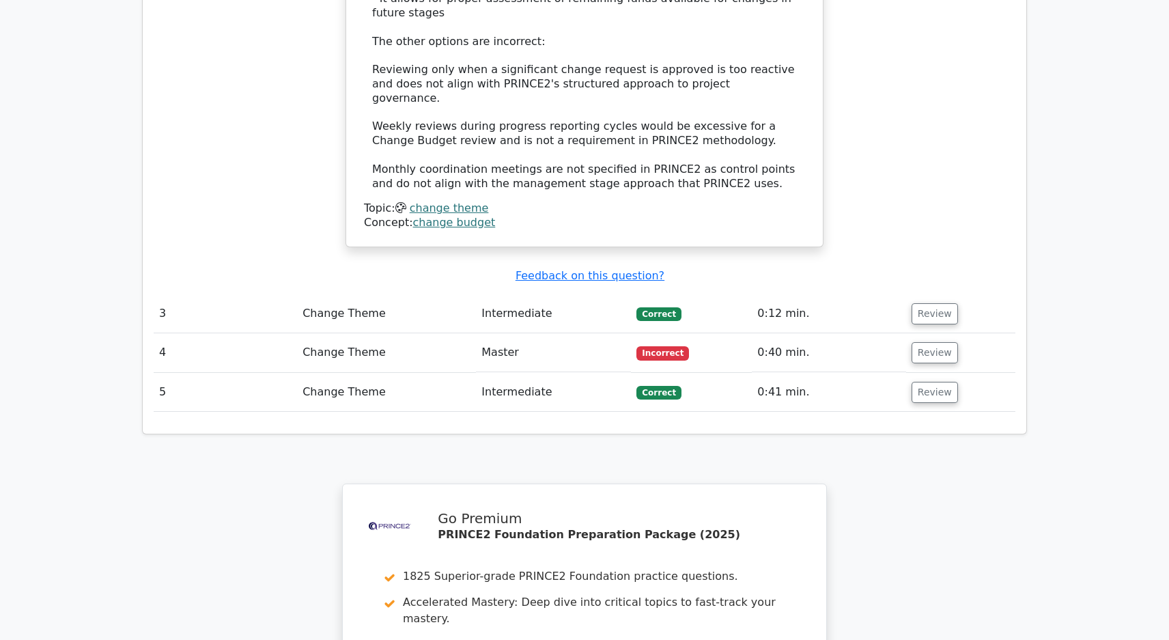
scroll to position [2254, 0]
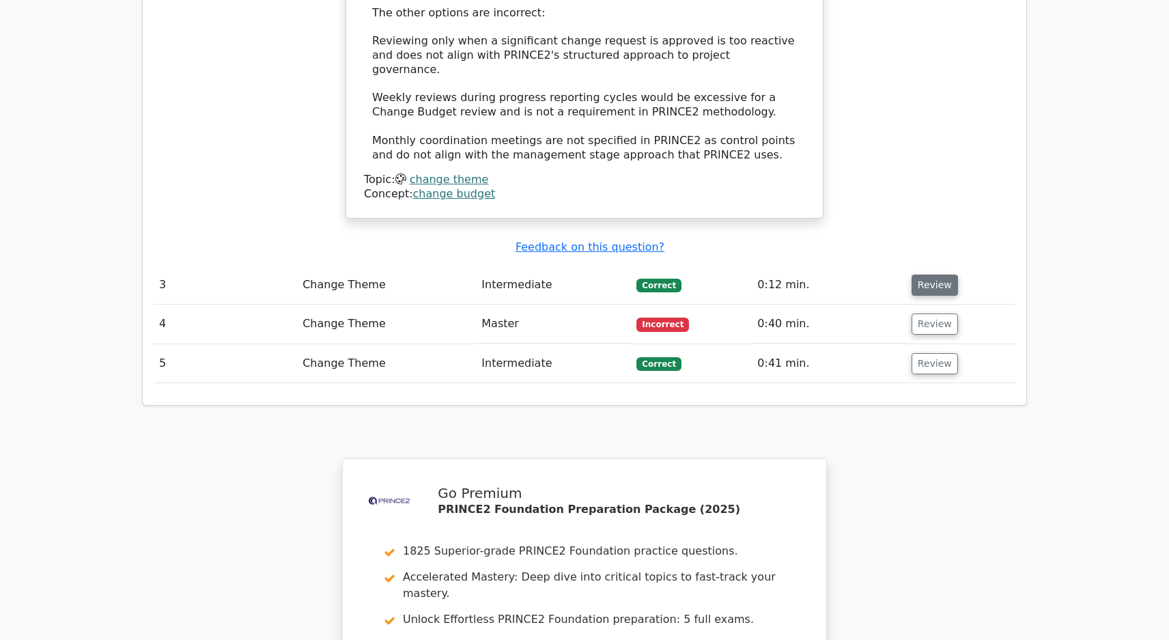
click at [922, 275] on button "Review" at bounding box center [935, 285] width 46 height 21
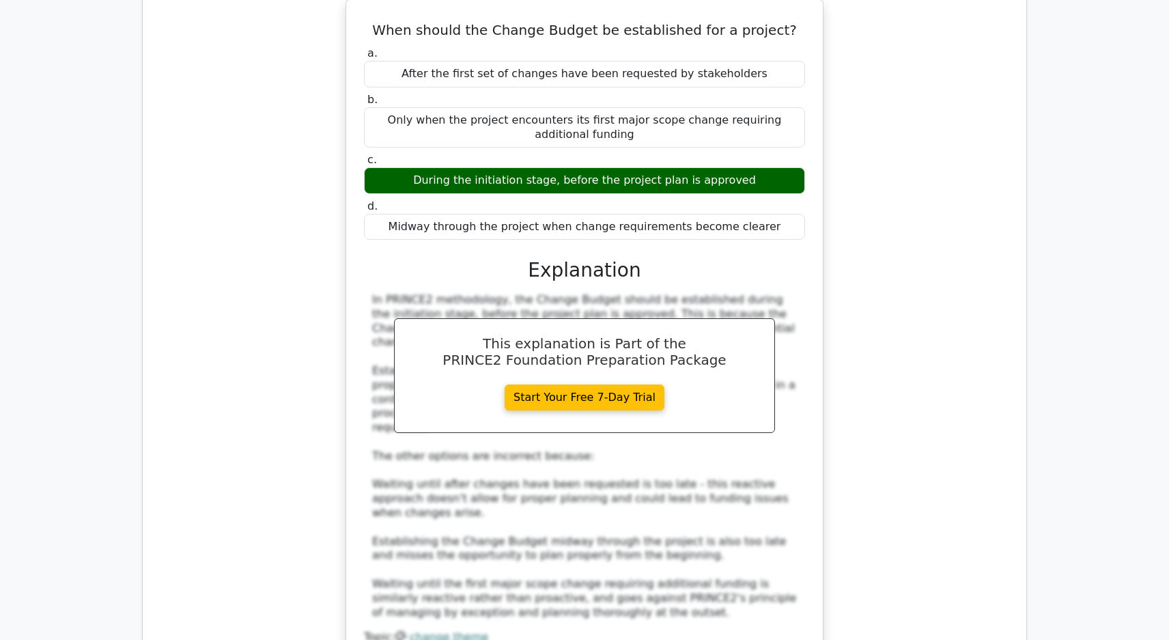
scroll to position [2664, 0]
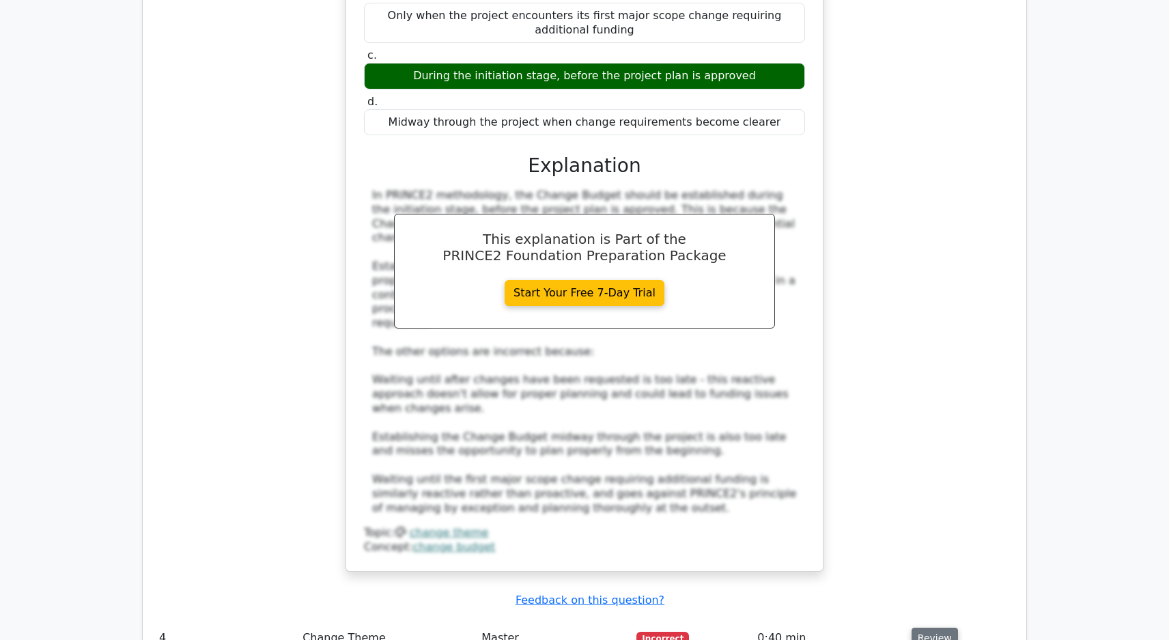
click at [930, 628] on button "Review" at bounding box center [935, 638] width 46 height 21
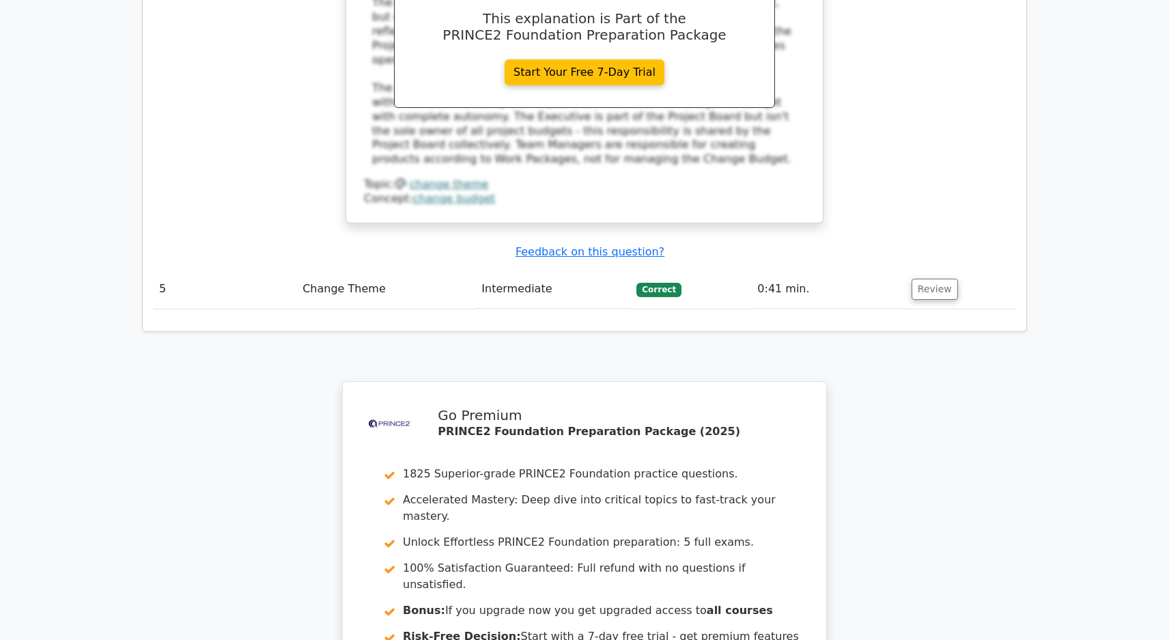
scroll to position [3689, 0]
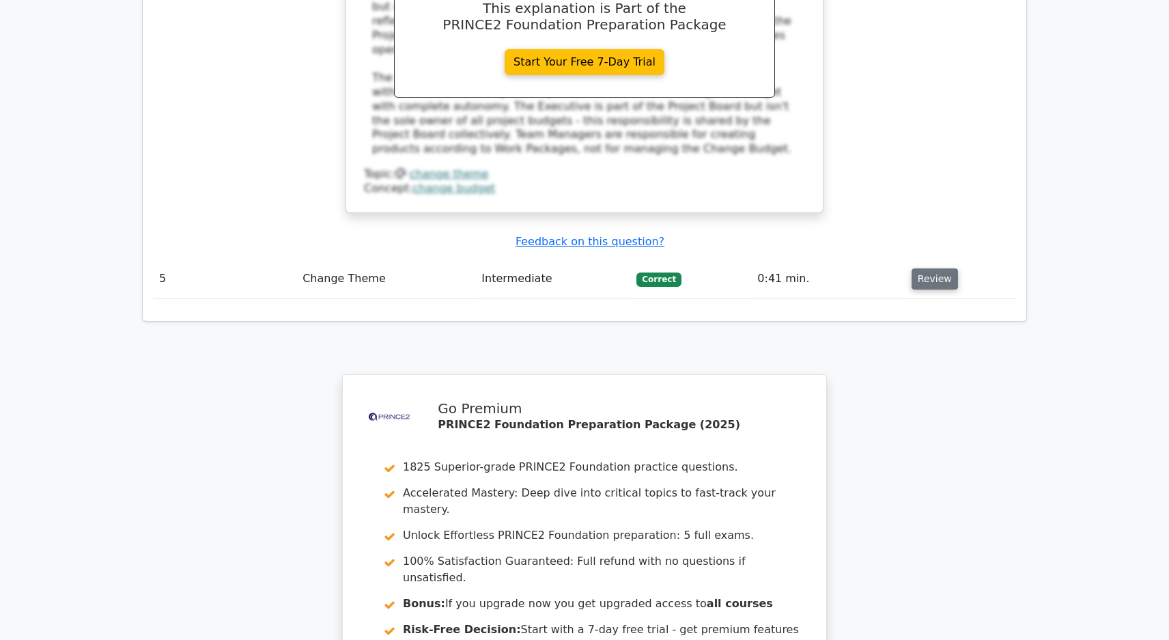
click at [922, 268] on button "Review" at bounding box center [935, 278] width 46 height 21
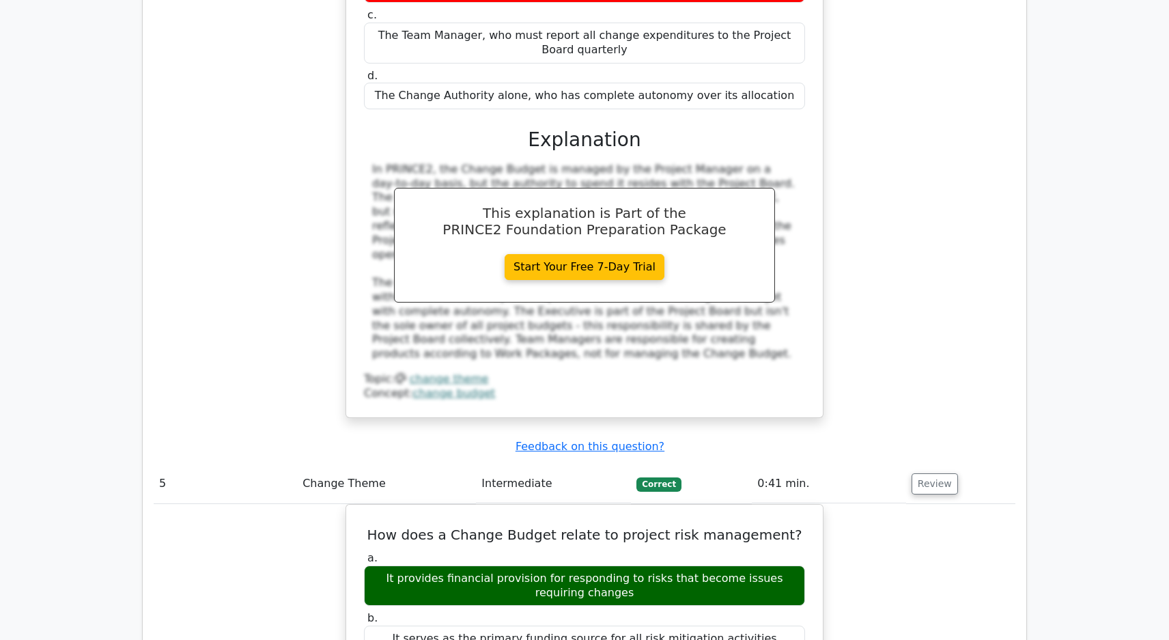
scroll to position [3825, 0]
